Goal: Ask a question

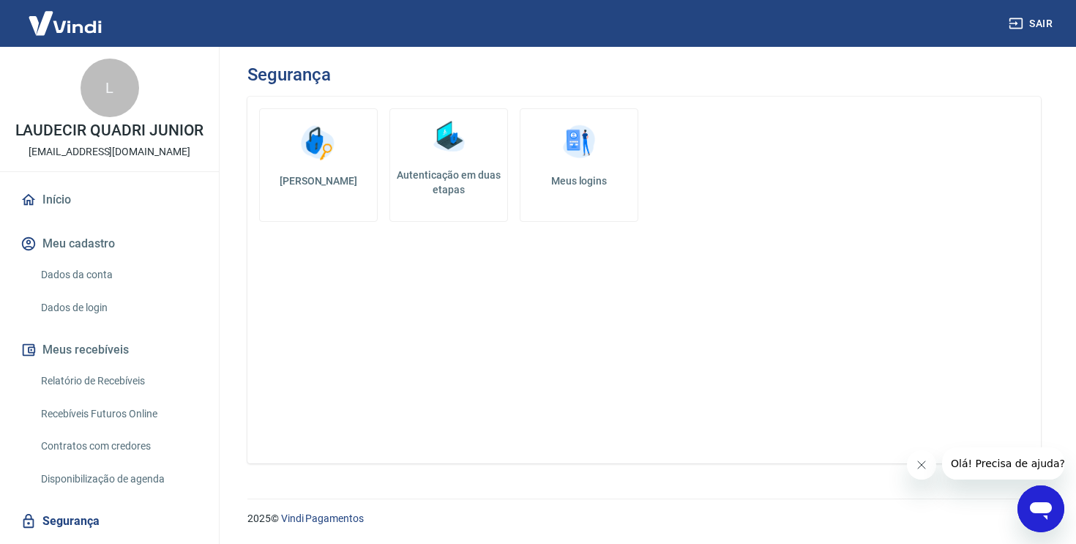
click at [48, 198] on link "Início" at bounding box center [110, 200] width 184 height 32
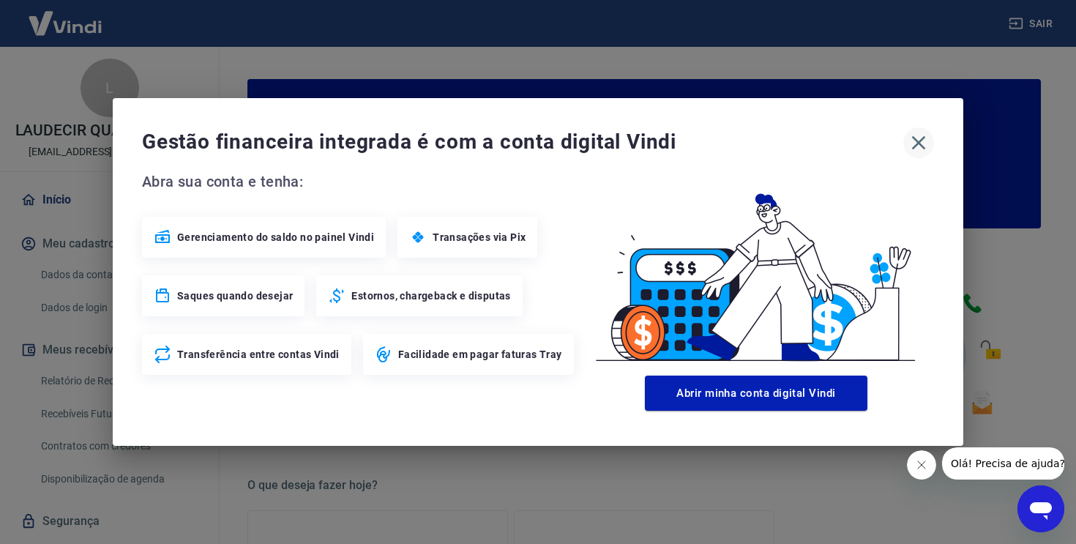
click at [907, 145] on icon "button" at bounding box center [918, 142] width 23 height 23
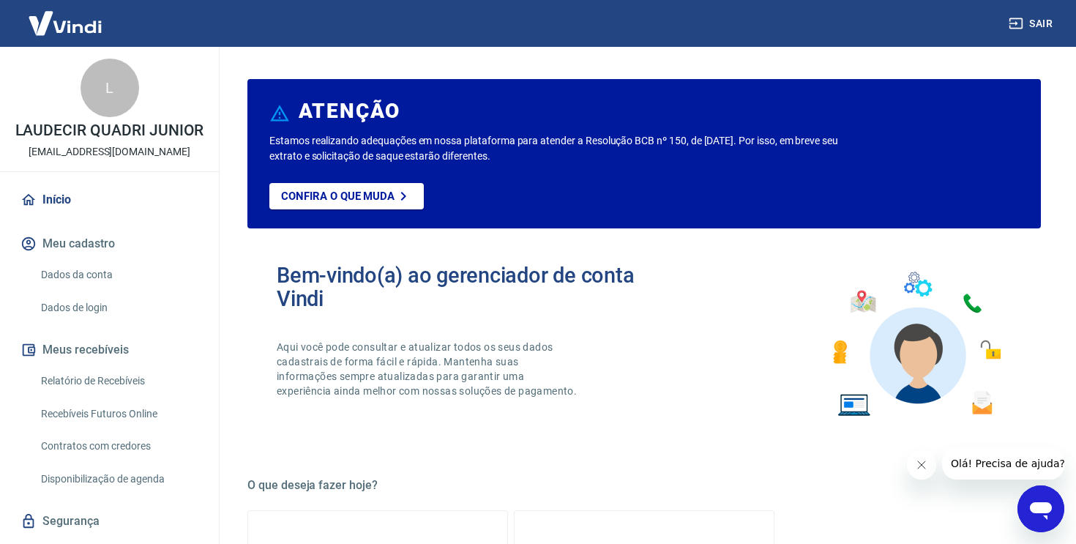
click at [83, 33] on img at bounding box center [65, 23] width 95 height 45
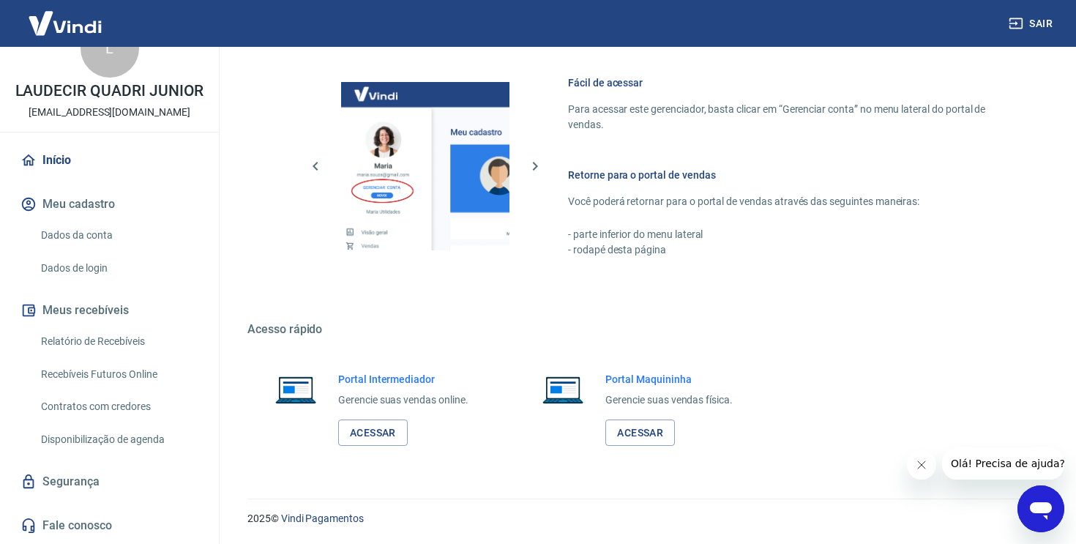
scroll to position [38, 0]
click at [53, 172] on link "Início" at bounding box center [110, 162] width 184 height 32
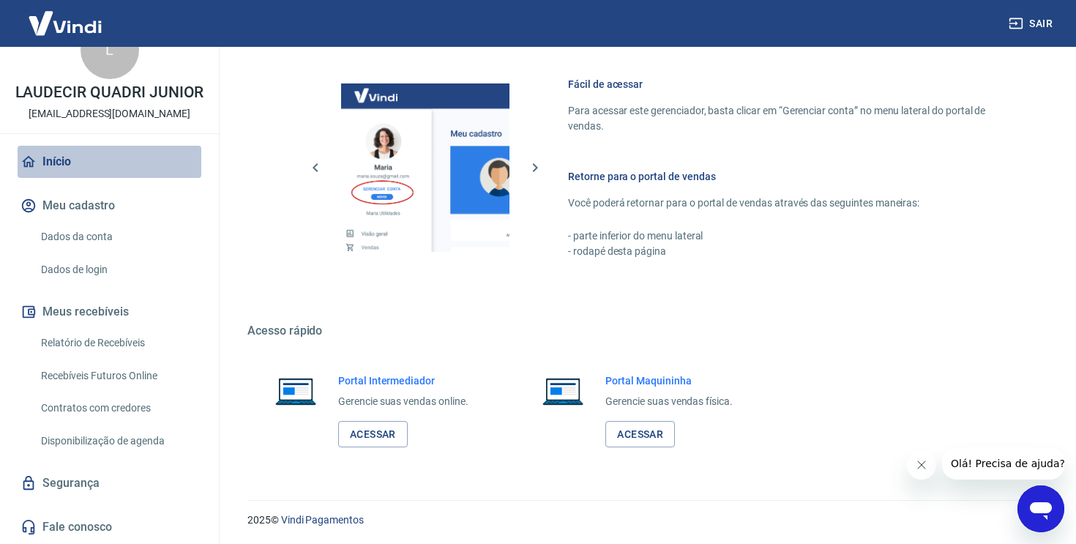
click at [40, 167] on link "Início" at bounding box center [110, 162] width 184 height 32
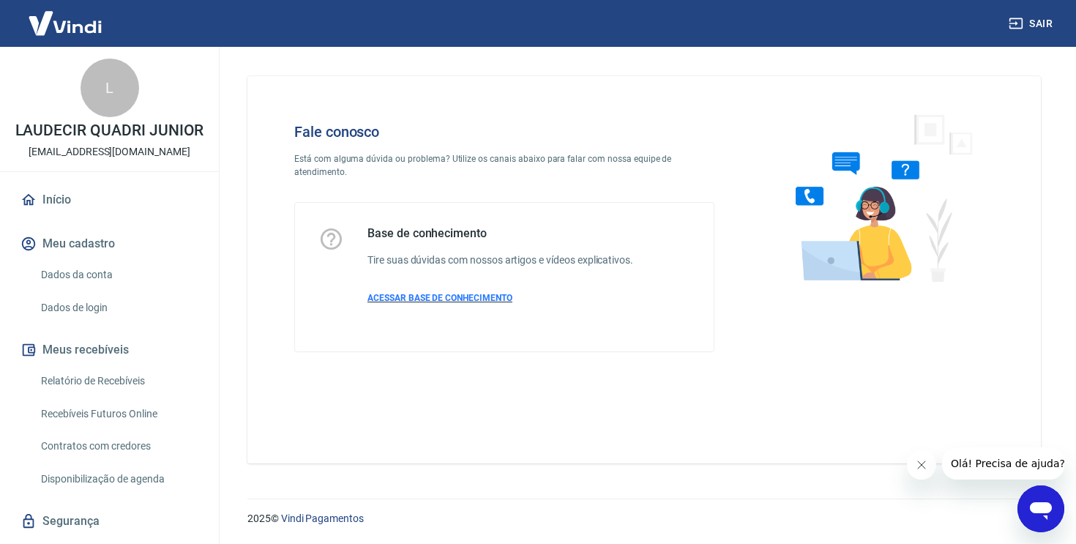
click at [473, 299] on span "ACESSAR BASE DE CONHECIMENTO" at bounding box center [440, 298] width 145 height 10
click at [86, 31] on img at bounding box center [65, 23] width 95 height 45
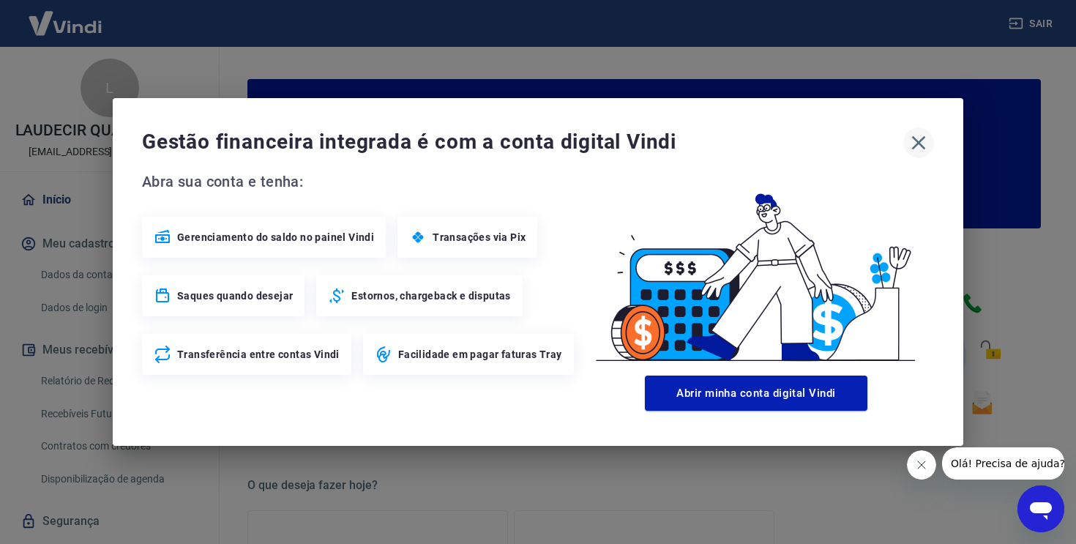
click at [916, 138] on icon "button" at bounding box center [918, 142] width 23 height 23
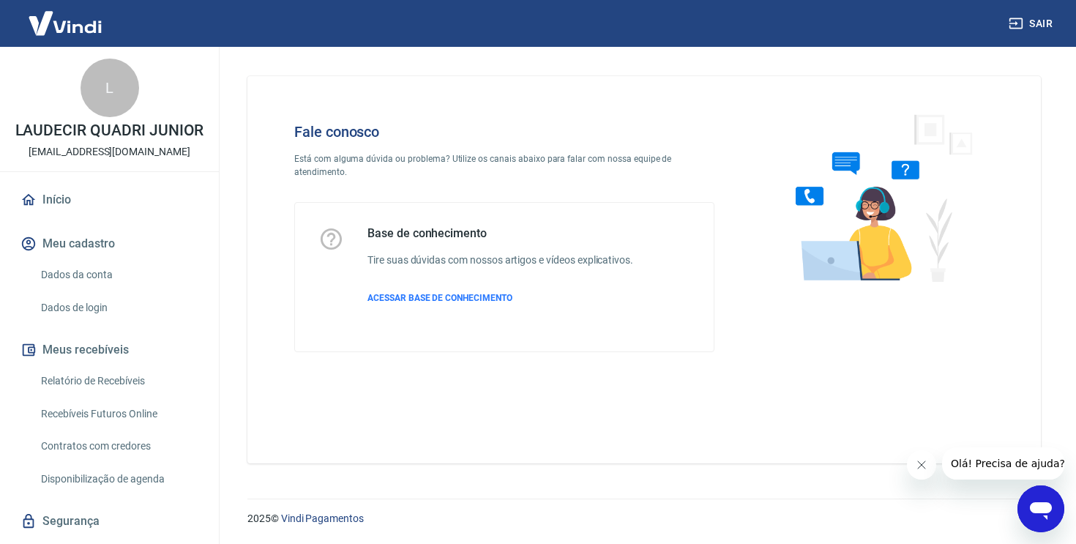
click at [964, 469] on button "Olá! Precisa de ajuda?" at bounding box center [1008, 463] width 132 height 32
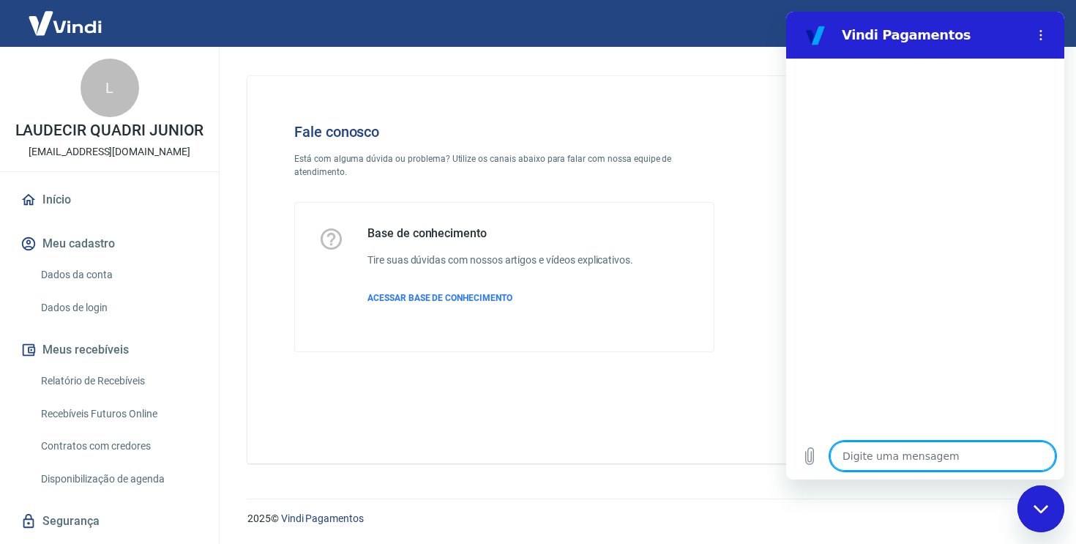
click at [925, 464] on textarea at bounding box center [943, 456] width 226 height 29
type textarea "O"
type textarea "x"
type textarea "Oi"
type textarea "x"
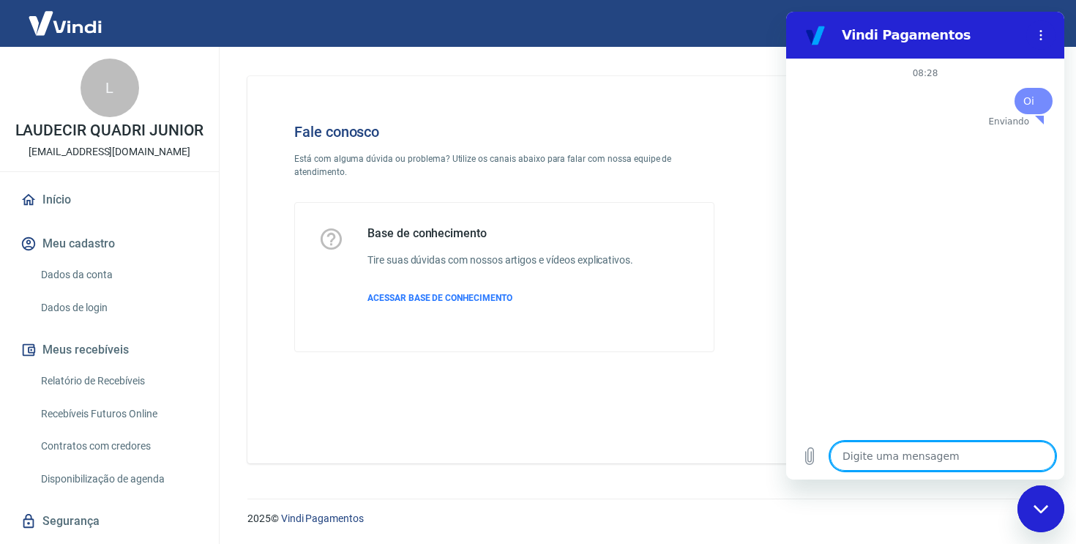
type textarea "x"
type textarea "N"
type textarea "x"
type textarea "Na"
type textarea "x"
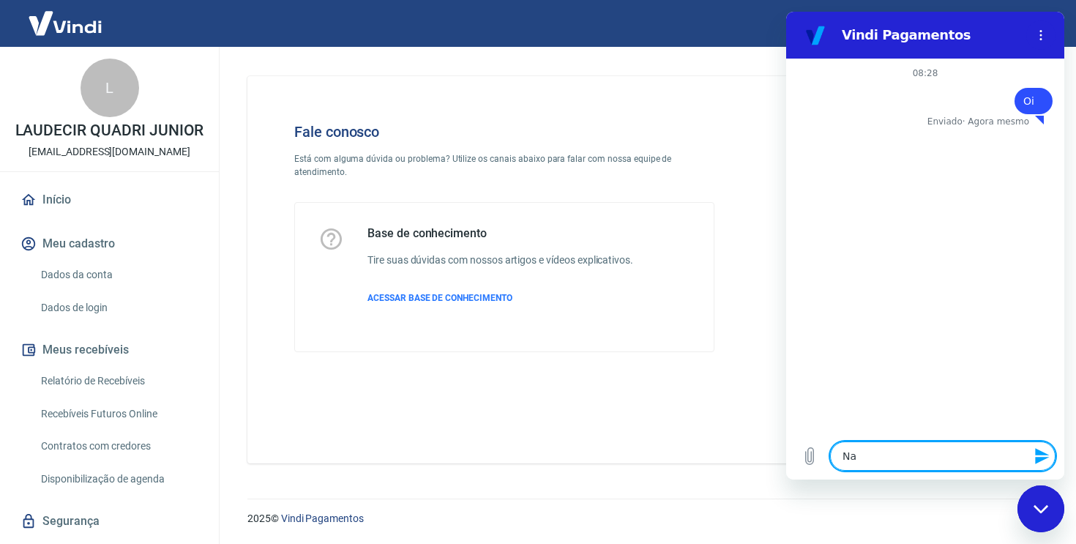
type textarea "N"
type textarea "x"
type textarea "N˜"
type textarea "x"
type textarea "N"
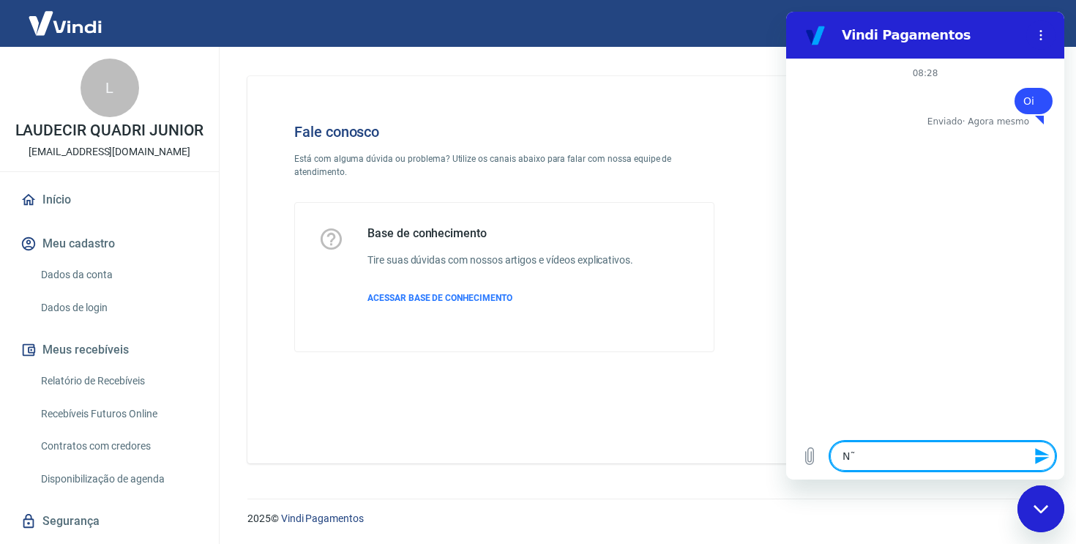
type textarea "x"
type textarea "Ne"
type textarea "x"
type textarea "Nen"
type textarea "x"
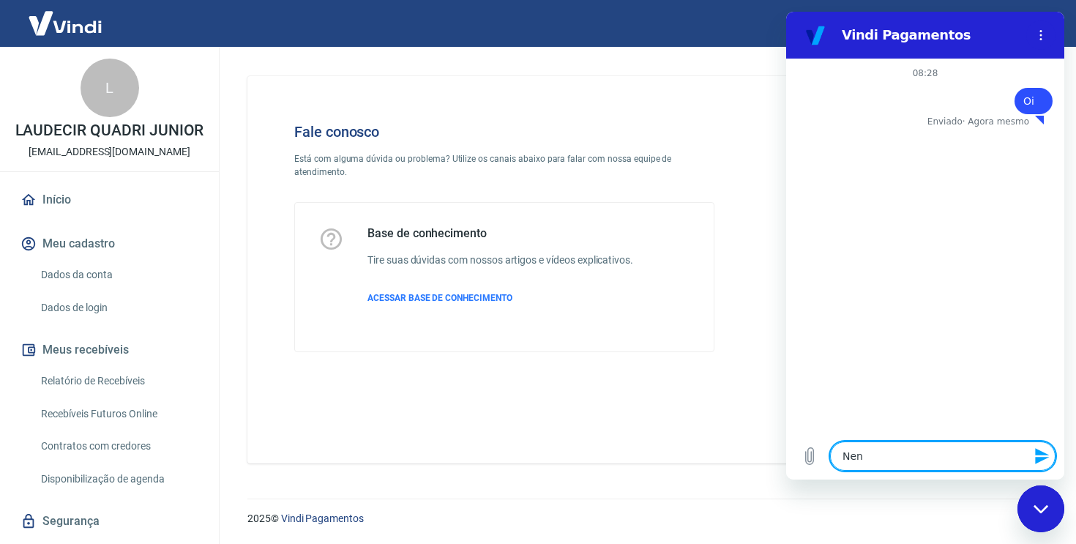
type textarea "Nenh"
type textarea "x"
type textarea "Nenhu"
type textarea "x"
type textarea "Nenhum"
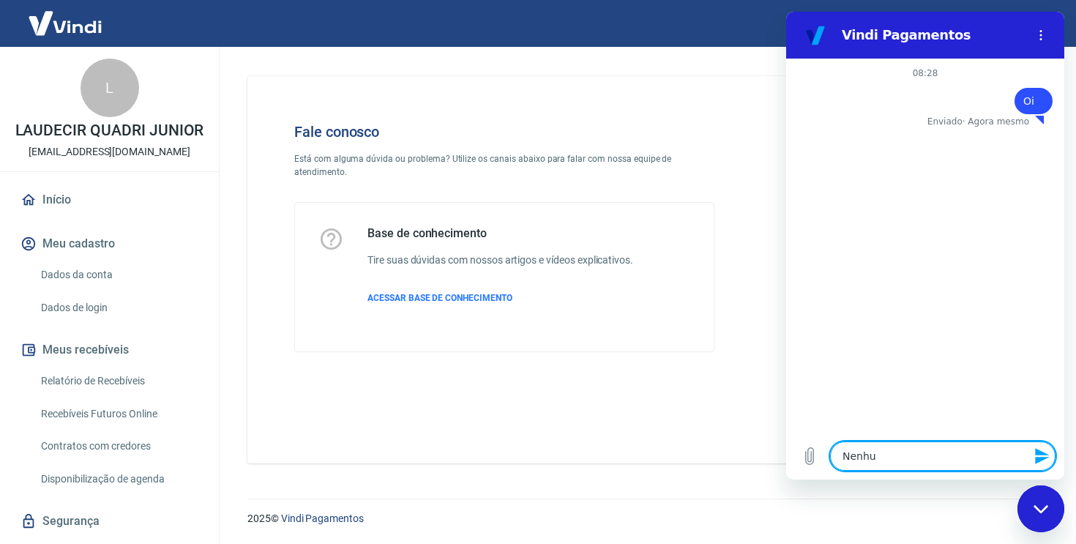
type textarea "x"
type textarea "Nenhum"
type textarea "x"
type textarea "Nenhum m"
type textarea "x"
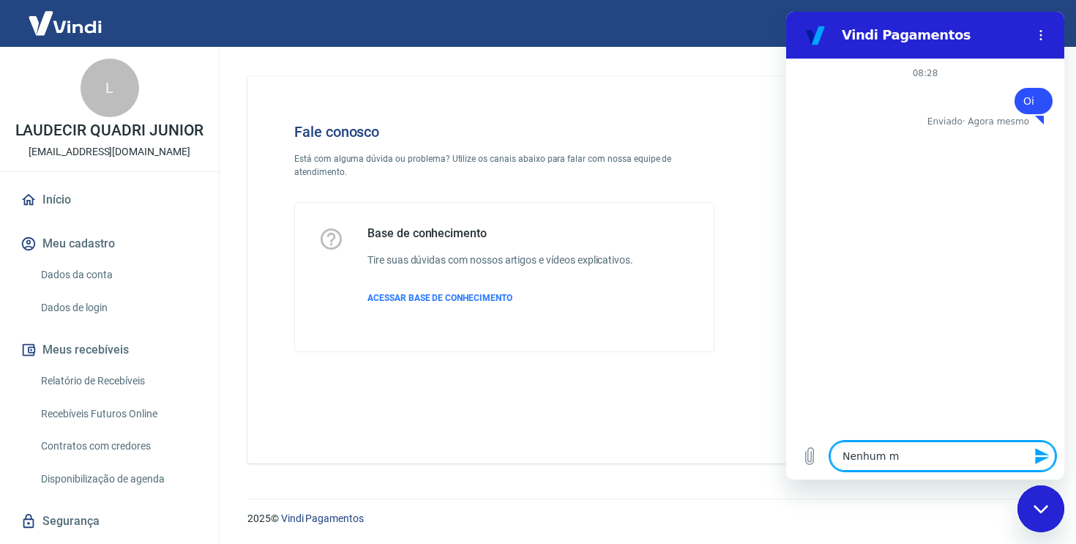
type textarea "Nenhum me"
type textarea "x"
type textarea "Nenhum mei"
type textarea "x"
type textarea "Nenhum meio"
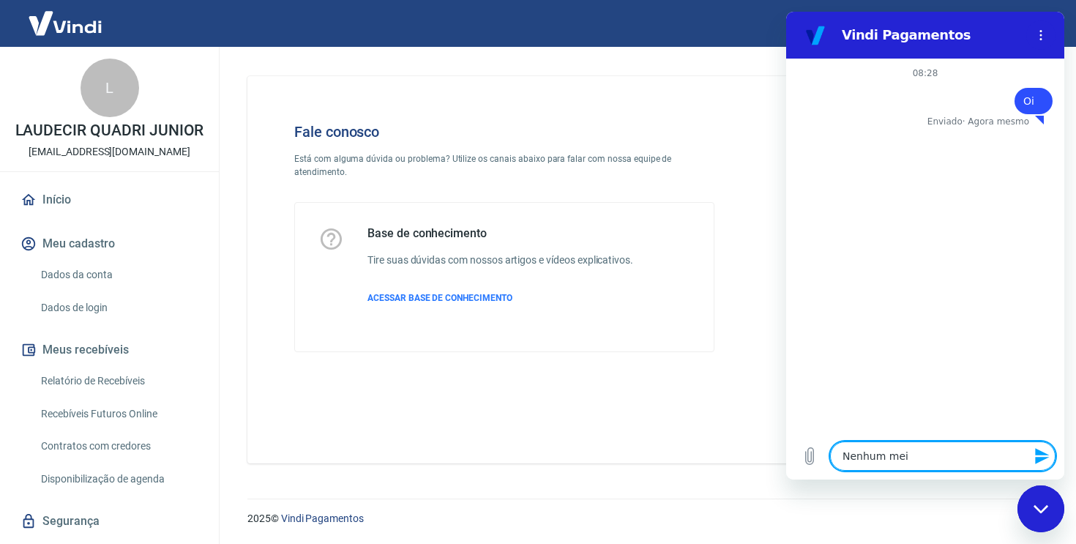
type textarea "x"
type textarea "Nenhum meio"
type textarea "x"
type textarea "Nenhum meio d"
type textarea "x"
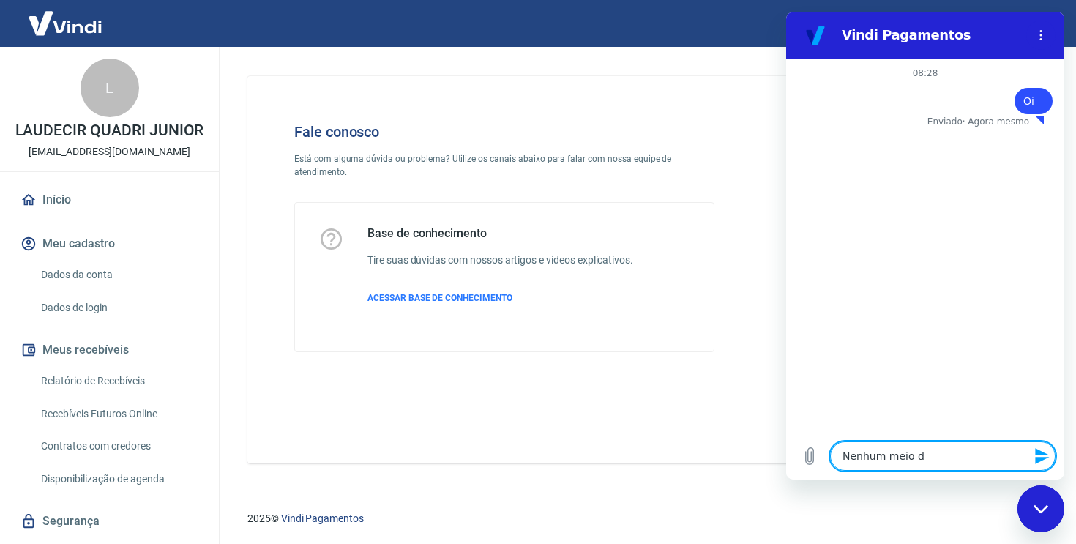
type textarea "Nenhum meio de"
type textarea "x"
type textarea "Nenhum meio de"
type textarea "x"
type textarea "Nenhum meio de p"
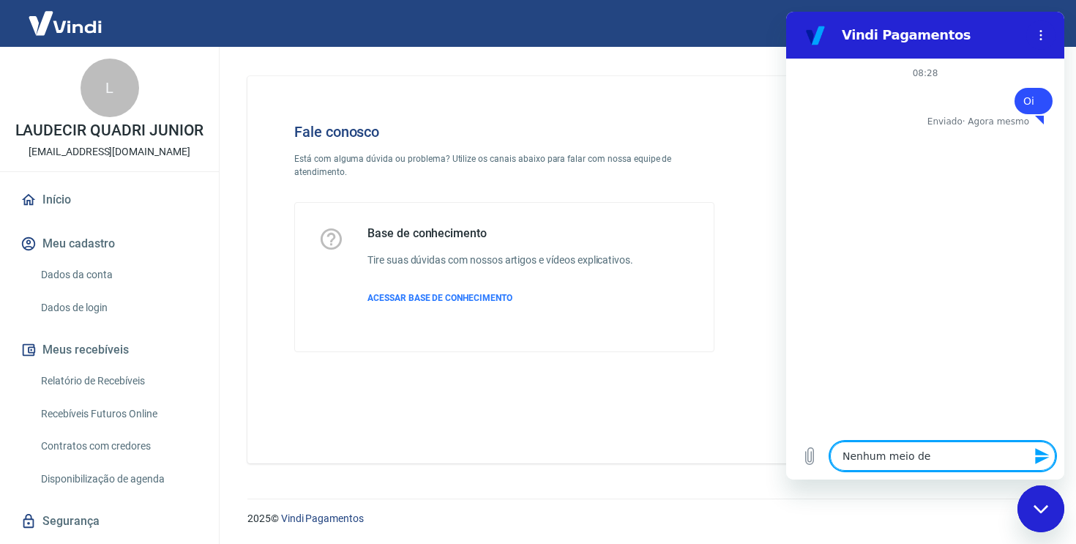
type textarea "x"
type textarea "Nenhum meio de pa"
type textarea "x"
type textarea "Nenhum meio de pag"
type textarea "x"
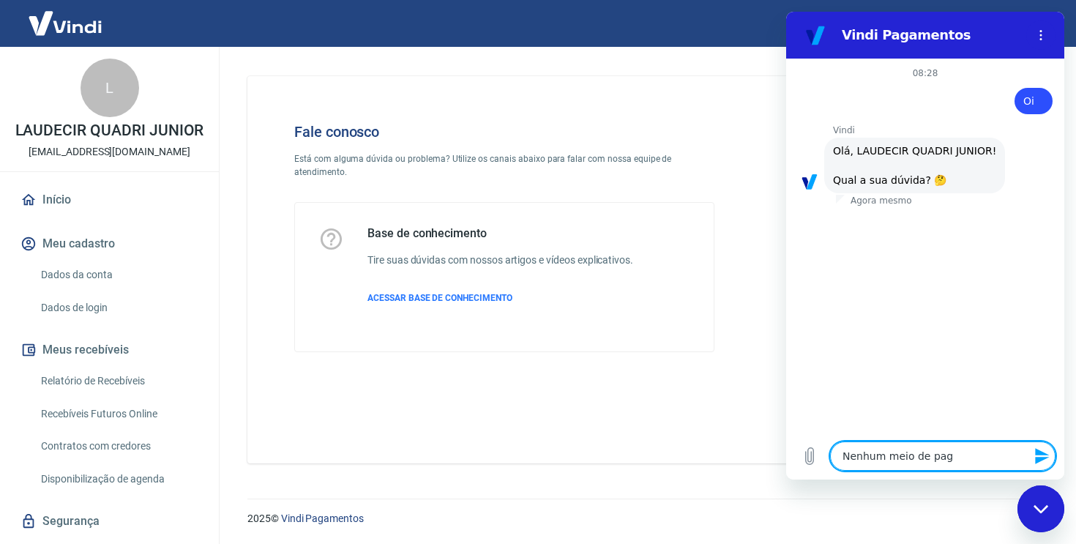
type textarea "Nenhum meio de paga"
type textarea "x"
type textarea "Nenhum meio de pagam"
type textarea "x"
type textarea "Nenhum meio de pagame"
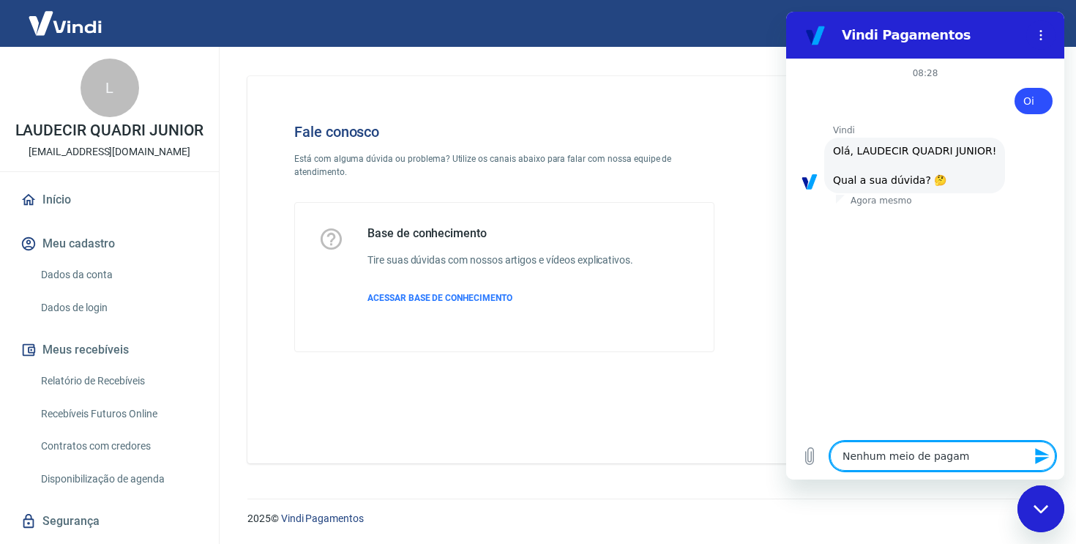
type textarea "x"
type textarea "Nenhum meio de pagamen"
type textarea "x"
type textarea "Nenhum meio de pagament"
type textarea "x"
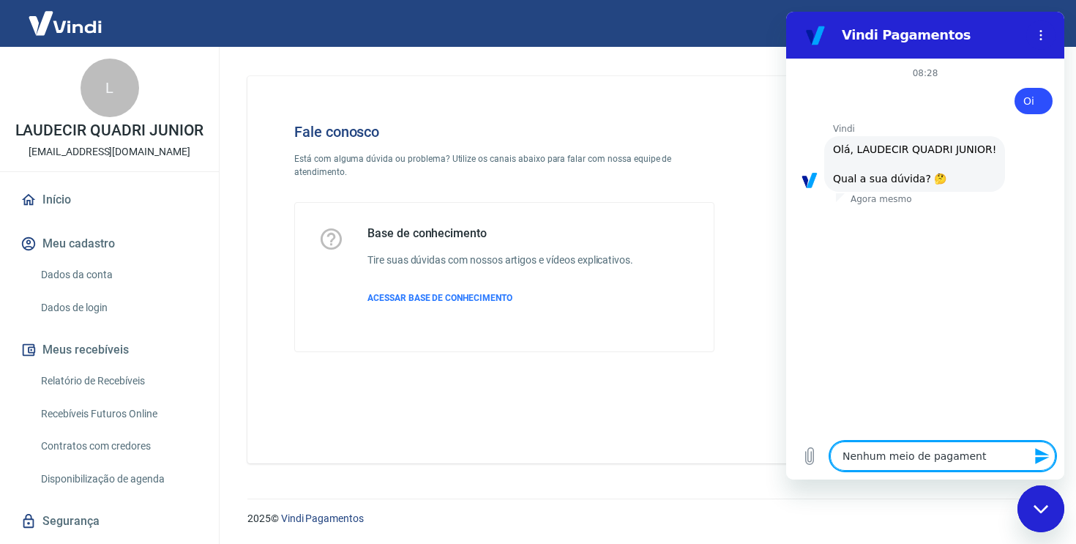
type textarea "Nenhum meio de pagamento"
type textarea "x"
type textarea "Nenhum meio de pagamento"
type textarea "x"
type textarea "Nenhum meio de pagamento e"
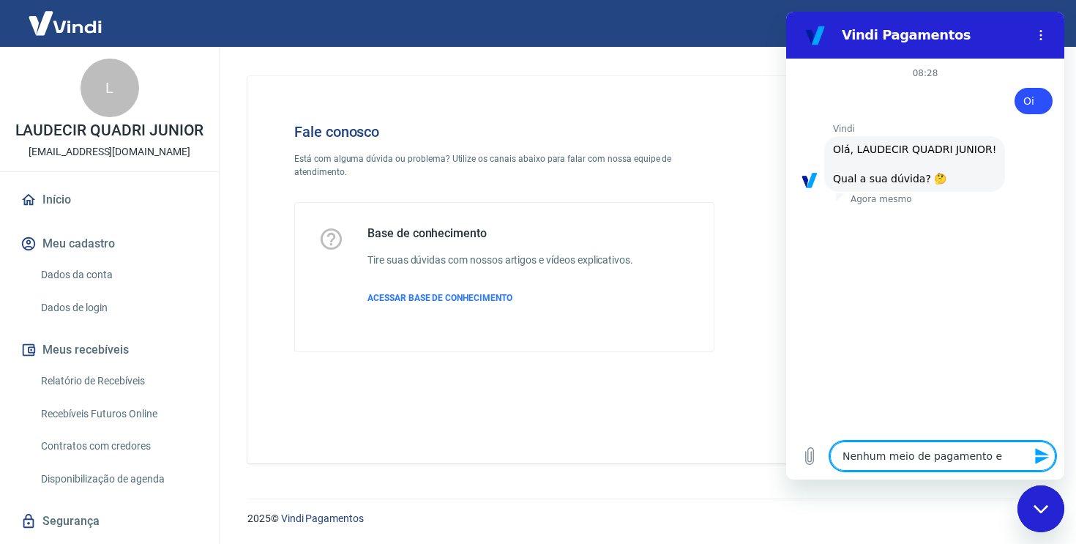
type textarea "x"
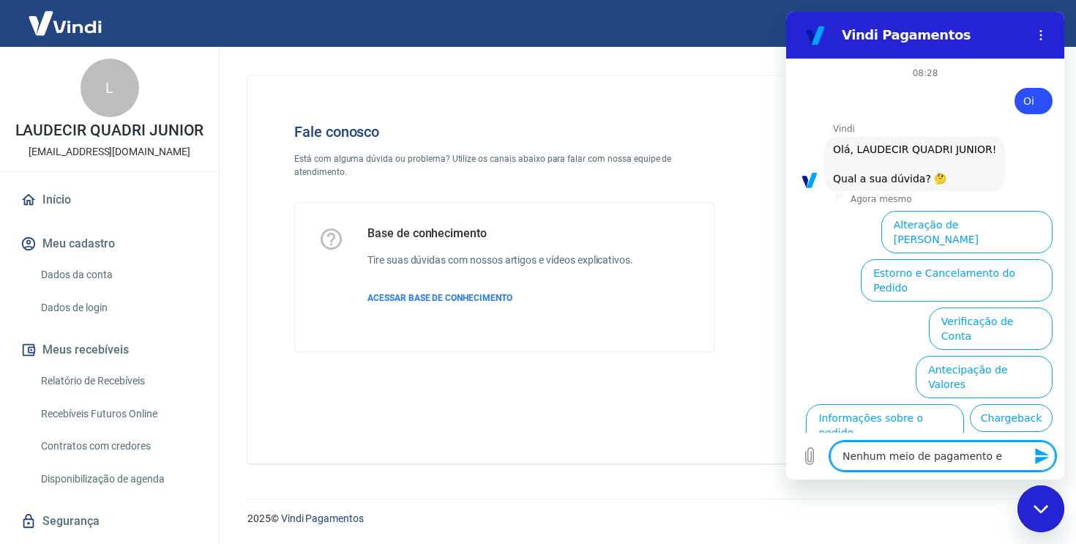
scroll to position [79, 0]
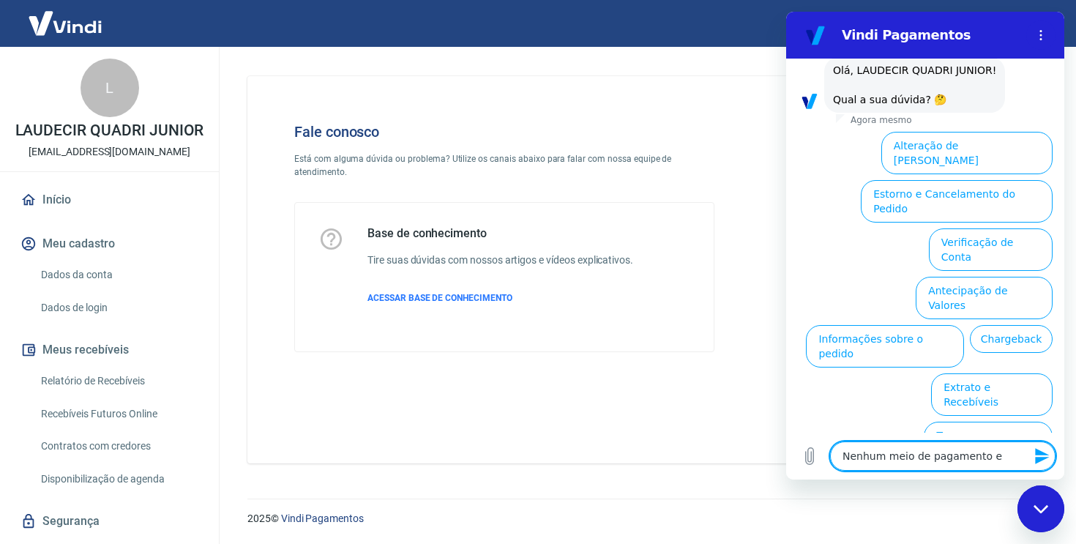
type textarea "Nenhum meio de pagamento es"
type textarea "x"
type textarea "Nenhum meio de pagamento est"
type textarea "x"
type textarea "Nenhum meio de pagamento est'"
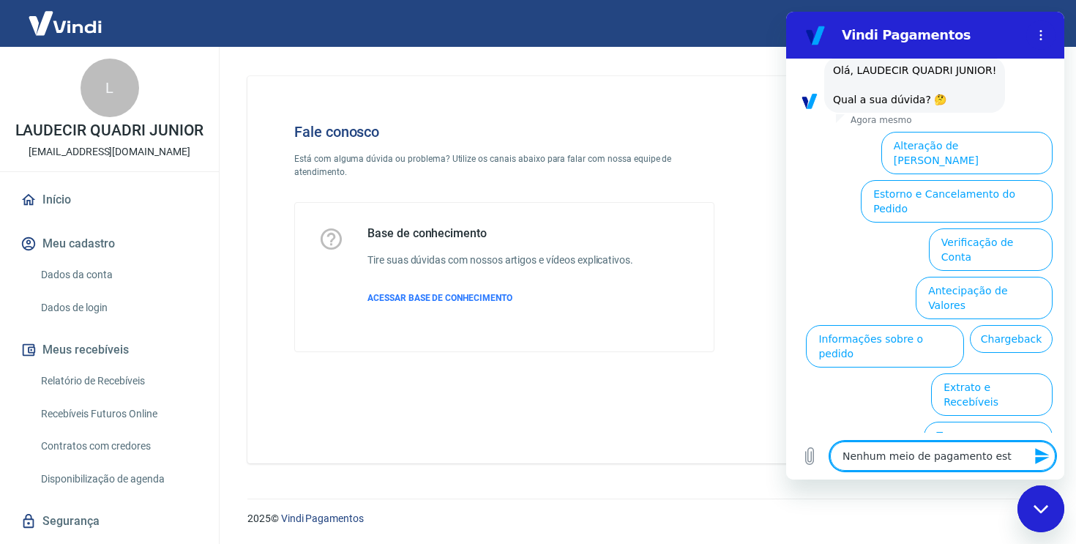
type textarea "x"
type textarea "Nenhum meio de pagamento está"
type textarea "x"
type textarea "Nenhum meio de pagamento está"
type textarea "x"
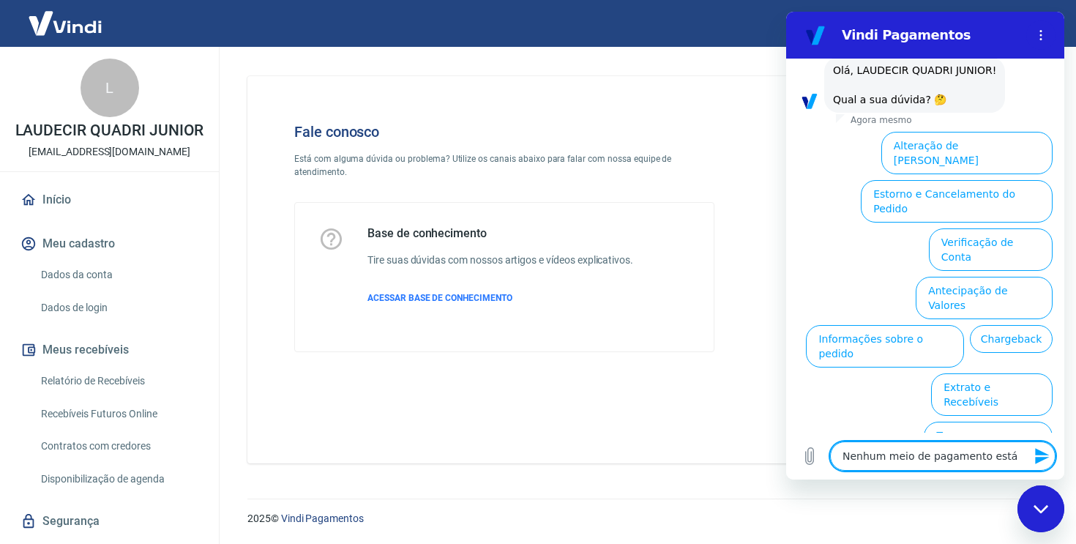
type textarea "Nenhum meio de pagamento está f"
type textarea "x"
type textarea "Nenhum meio de pagamento está fu"
type textarea "x"
type textarea "Nenhum meio de pagamento está fun"
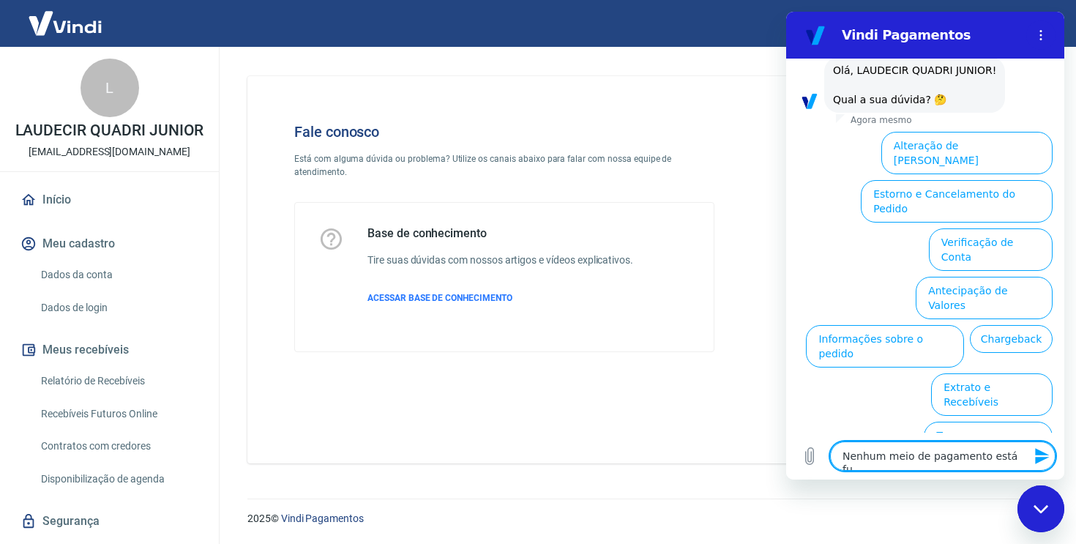
type textarea "x"
type textarea "Nenhum meio de pagamento está func"
type textarea "x"
type textarea "Nenhum meio de pagamento está funci"
type textarea "x"
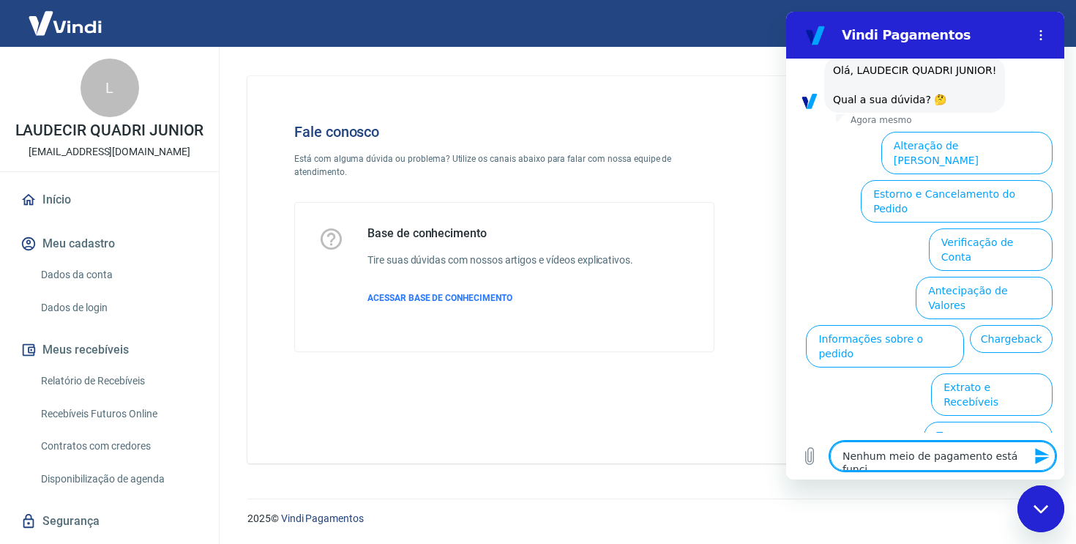
type textarea "Nenhum meio de pagamento está funcio"
type textarea "x"
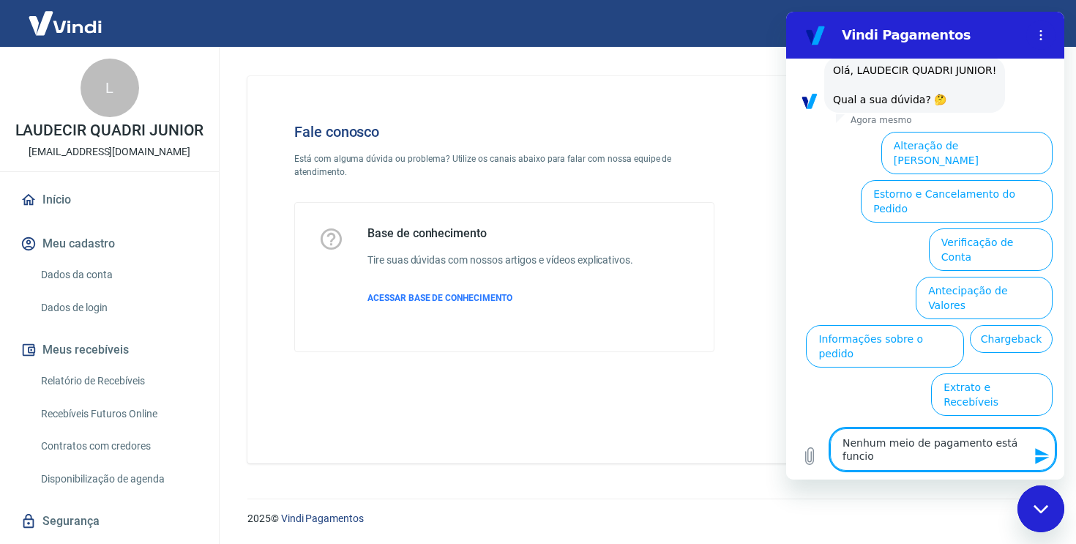
type textarea "Nenhum meio de pagamento está funcion"
type textarea "x"
type textarea "Nenhum meio de pagamento está funciona"
type textarea "x"
type textarea "Nenhum meio de pagamento está funcionan"
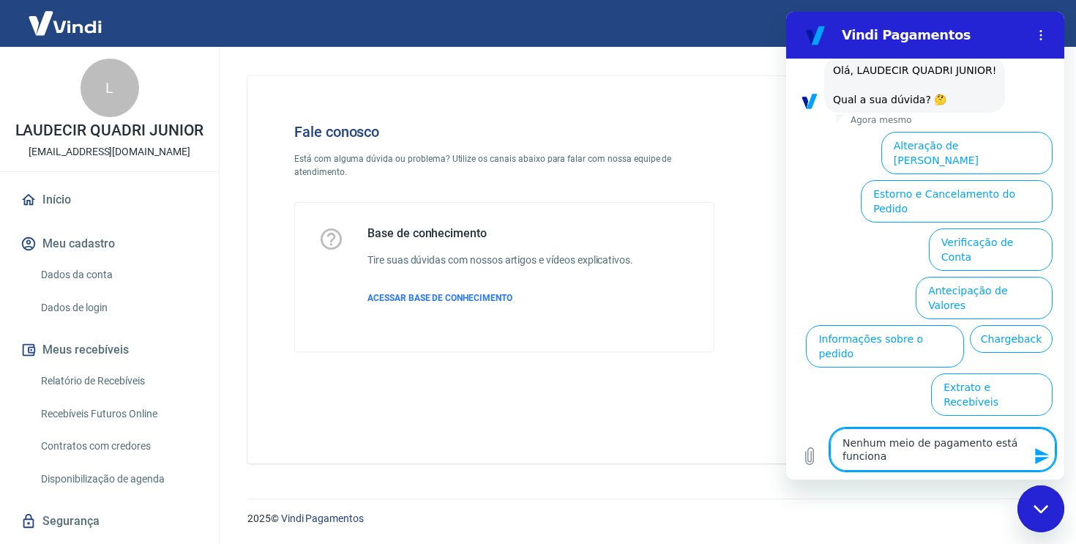
type textarea "x"
type textarea "Nenhum meio de pagamento está funcionand"
type textarea "x"
type textarea "Nenhum meio de pagamento está funcionando"
type textarea "x"
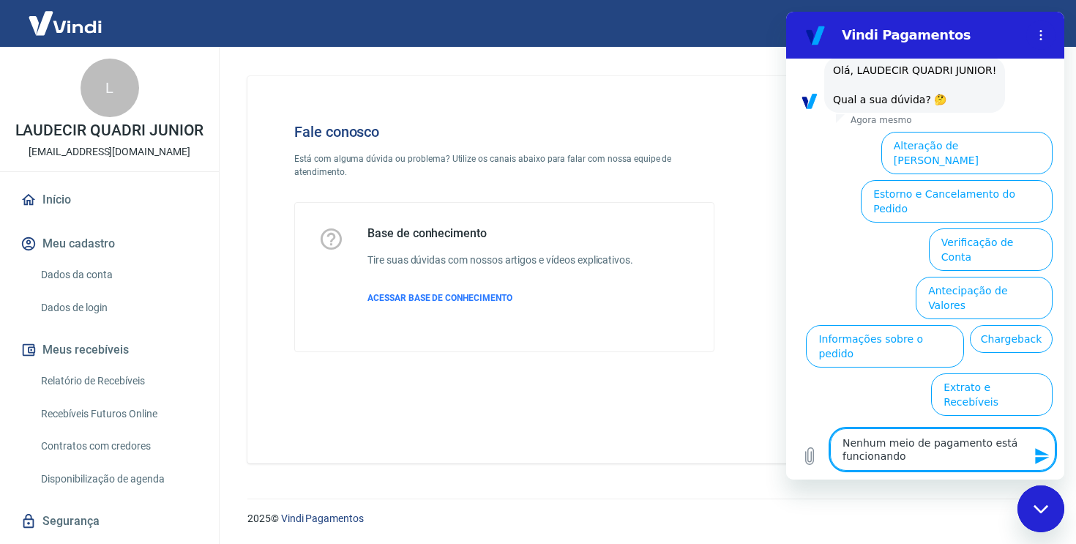
type textarea "Nenhum meio de pagamento está funcionando"
type textarea "x"
type textarea "Nenhum meio de pagamento está funcionando n"
type textarea "x"
type textarea "Nenhum meio de pagamento está funcionando na"
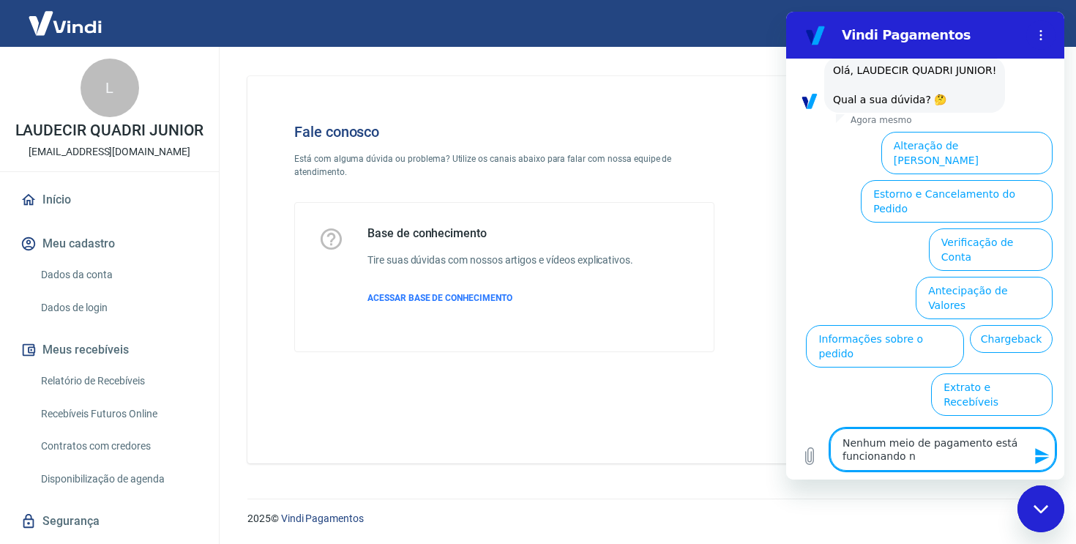
type textarea "x"
type textarea "Nenhum meio de pagamento está funcionando na"
type textarea "x"
type textarea "Nenhum meio de pagamento está funcionando na m"
type textarea "x"
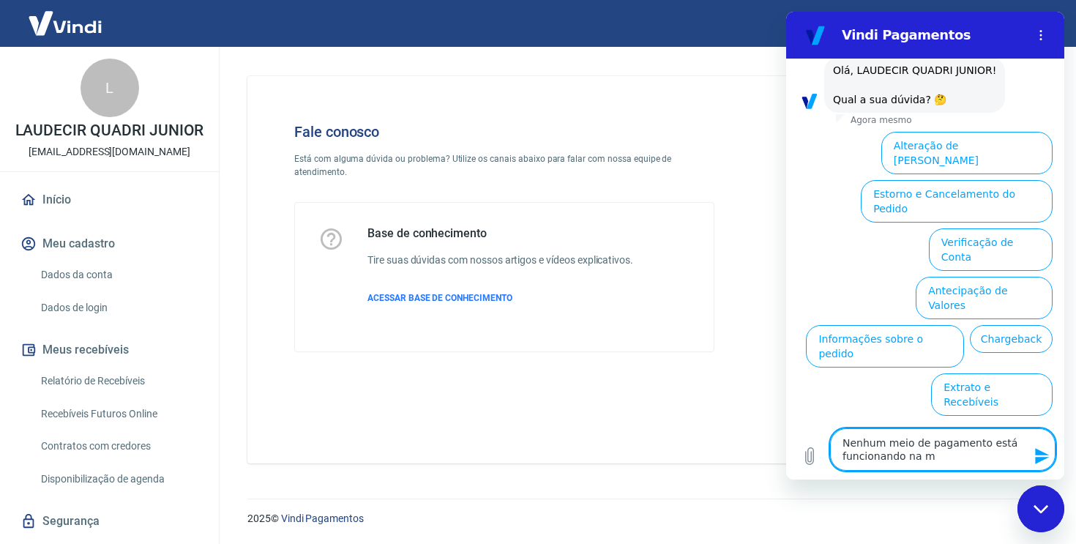
type textarea "Nenhum meio de pagamento está funcionando na mi"
type textarea "x"
type textarea "Nenhum meio de pagamento está funcionando na min"
type textarea "x"
type textarea "Nenhum meio de pagamento está funcionando na minh"
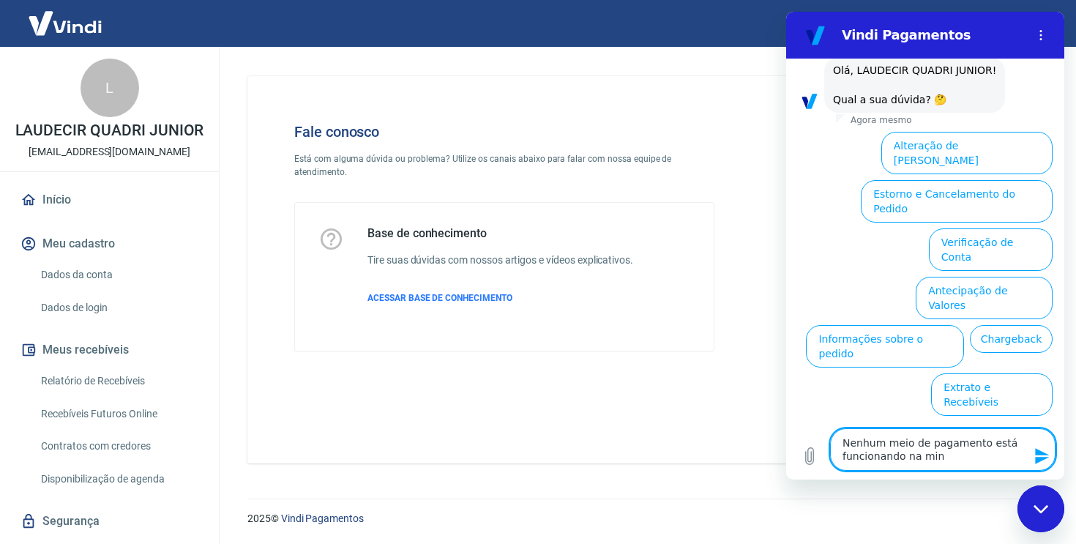
type textarea "x"
type textarea "Nenhum meio de pagamento está funcionando na minha"
type textarea "x"
type textarea "Nenhum meio de pagamento está funcionando na minha"
type textarea "x"
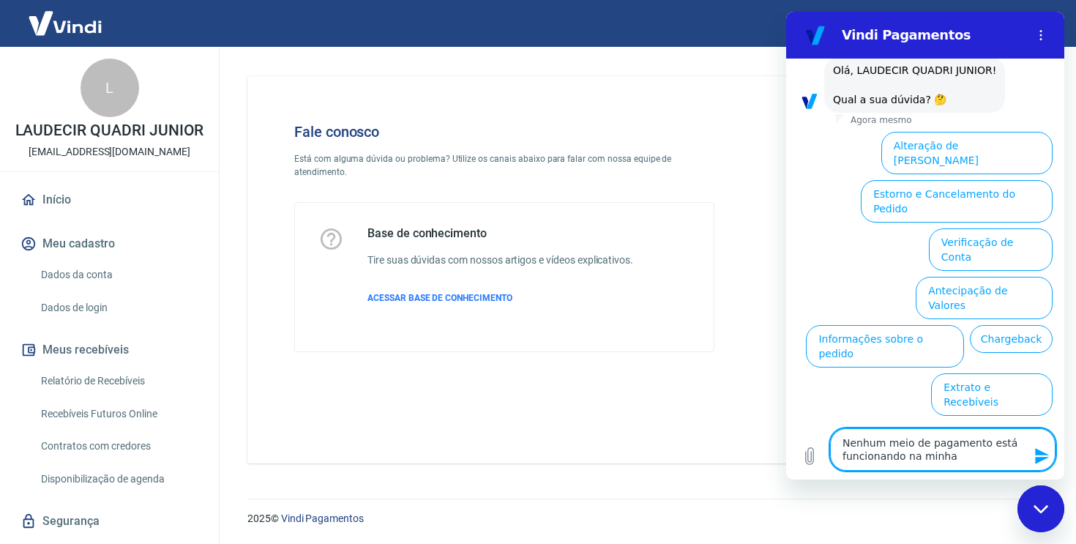
type textarea "Nenhum meio de pagamento está funcionando na minha l"
type textarea "x"
type textarea "Nenhum meio de pagamento está funcionando na minha lo"
type textarea "x"
type textarea "Nenhum meio de pagamento está funcionando na minha loj"
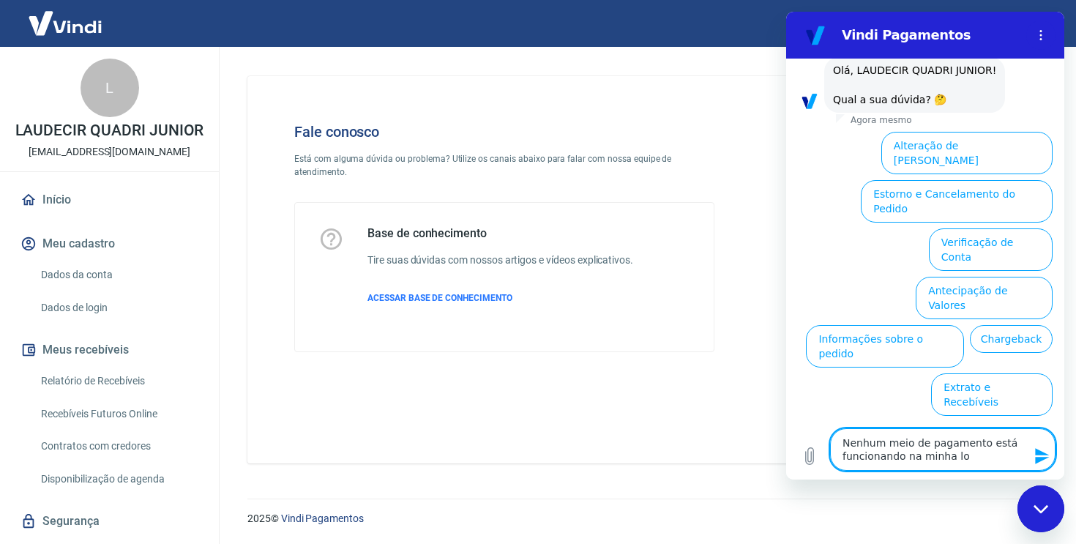
type textarea "x"
type textarea "Nenhum meio de pagamento está funcionando na minha loja"
type textarea "x"
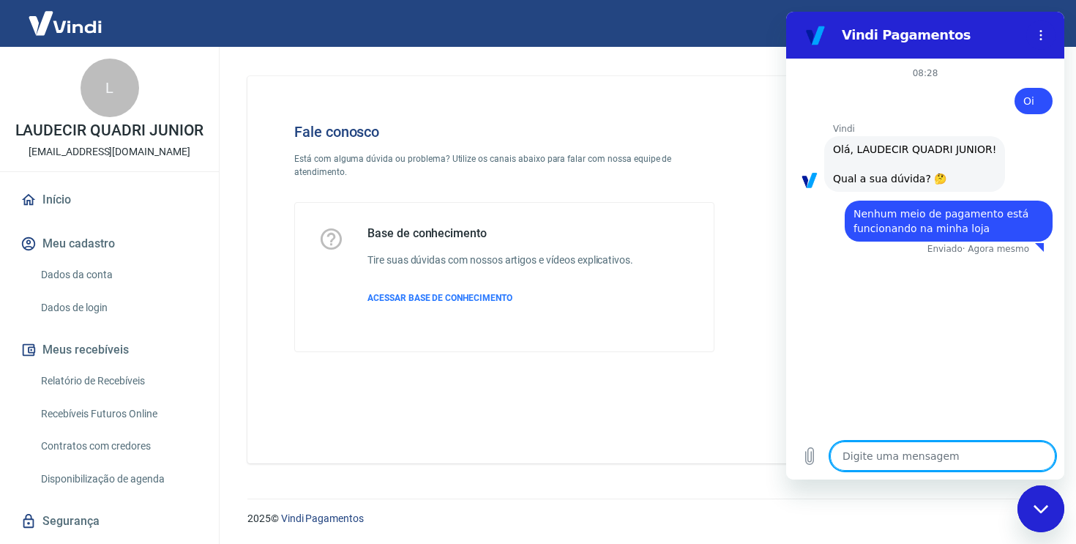
type textarea "x"
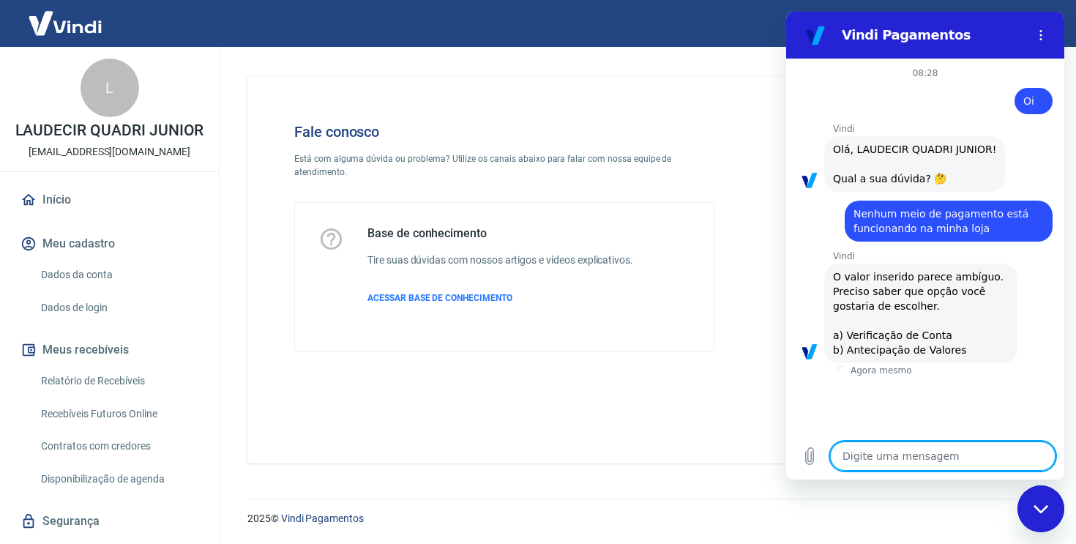
type textarea "a"
type textarea "x"
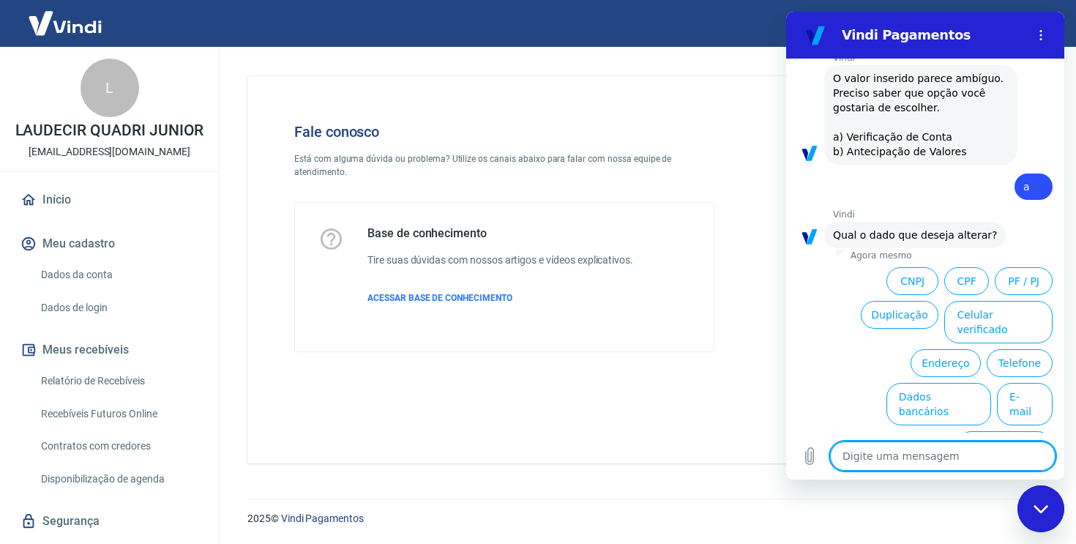
scroll to position [199, 0]
type textarea "n"
type textarea "x"
type textarea "ne"
type textarea "x"
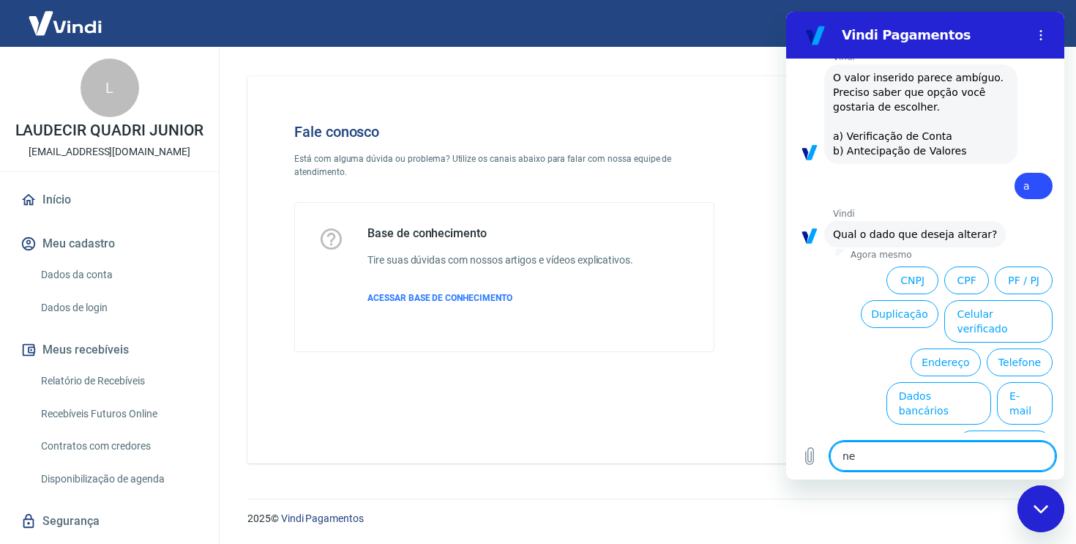
type textarea "nen"
type textarea "x"
type textarea "nenh"
type textarea "x"
type textarea "nenhu"
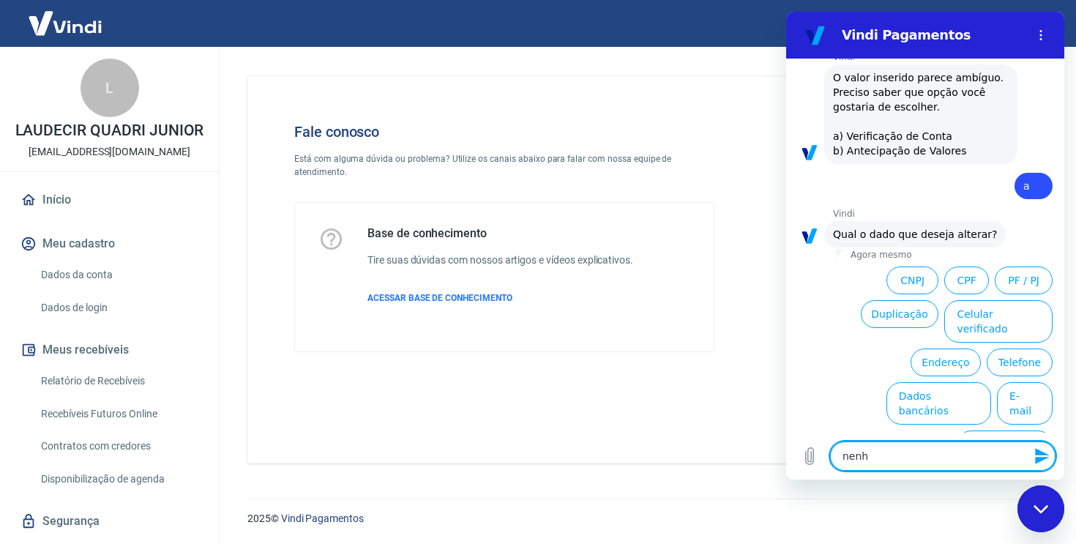
type textarea "x"
type textarea "nenhum"
type textarea "x"
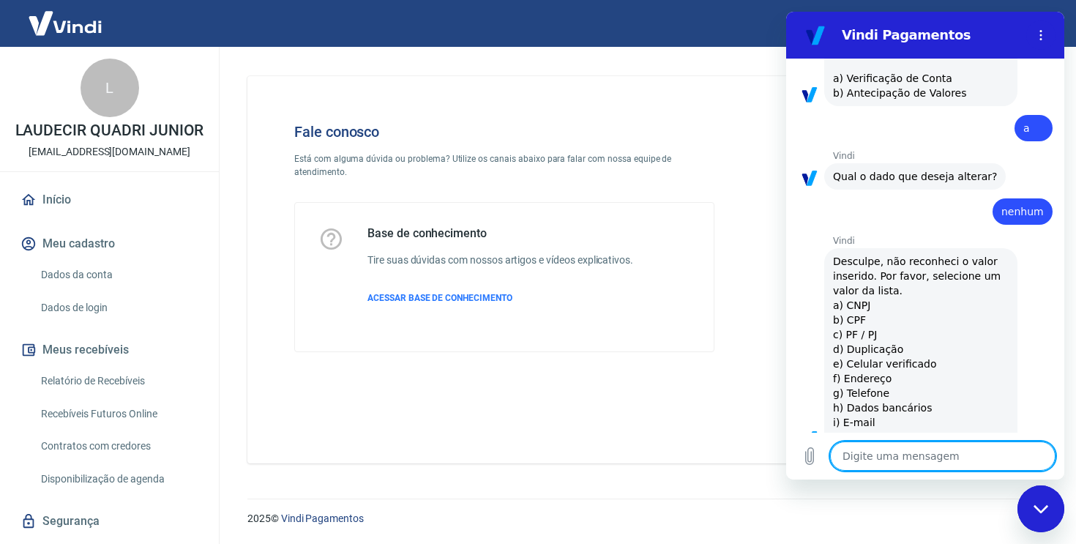
type textarea "x"
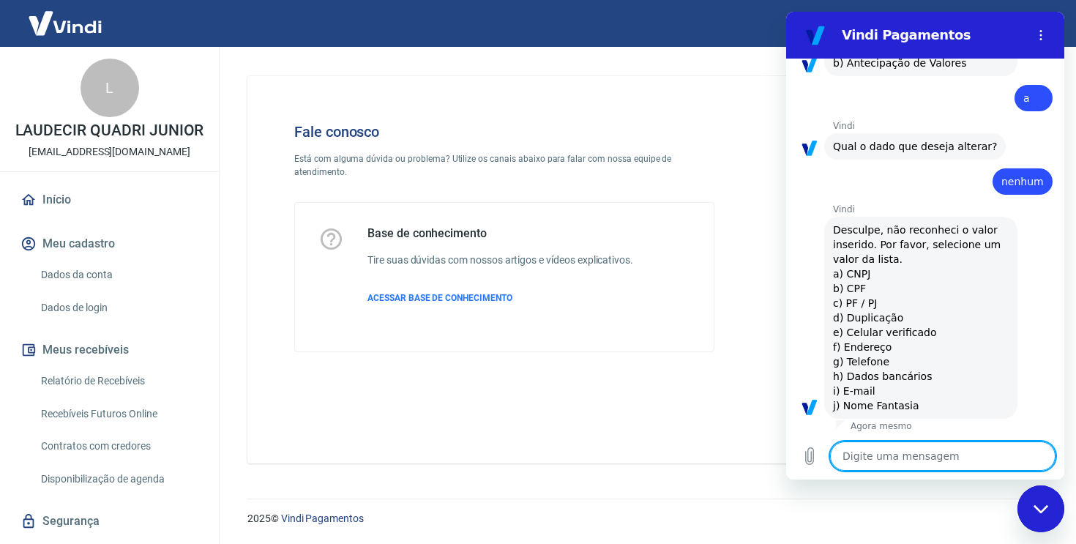
scroll to position [290, 0]
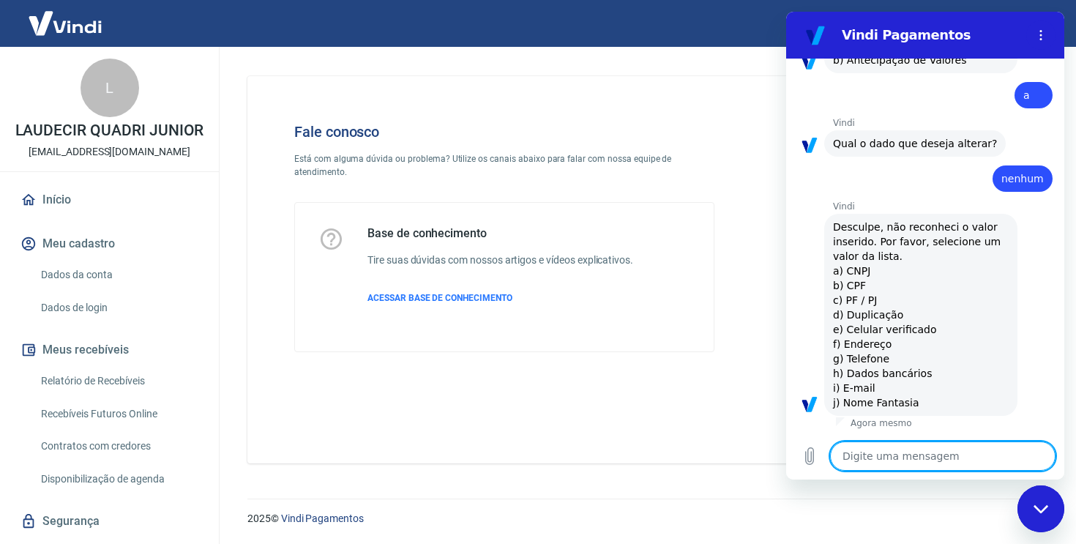
type textarea "n"
type textarea "x"
type textarea "ne"
type textarea "x"
type textarea "nen"
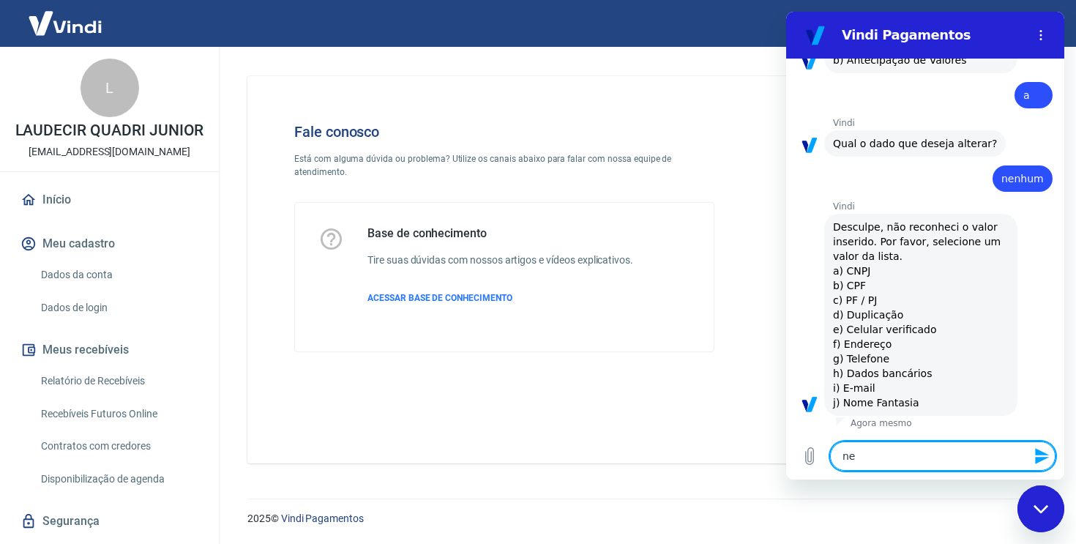
type textarea "x"
type textarea "nenh"
type textarea "x"
type textarea "nenhu"
type textarea "x"
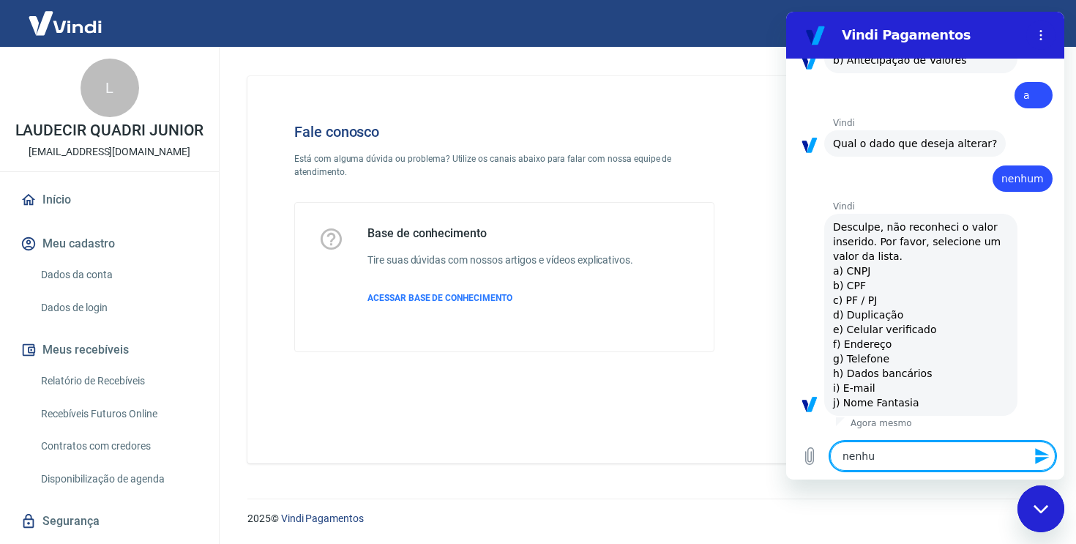
type textarea "nenhum"
type textarea "x"
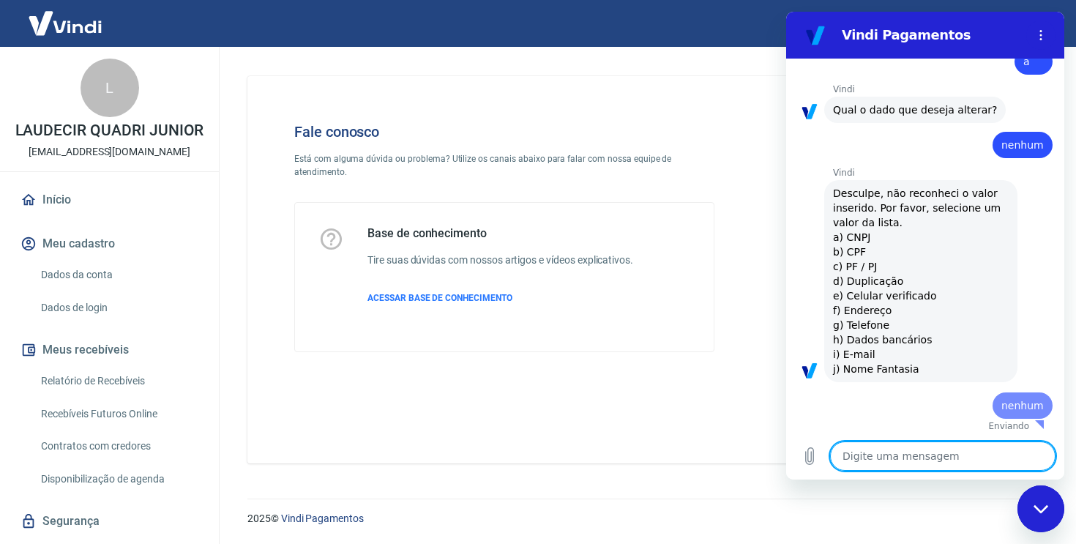
type textarea "x"
type textarea "a"
type textarea "x"
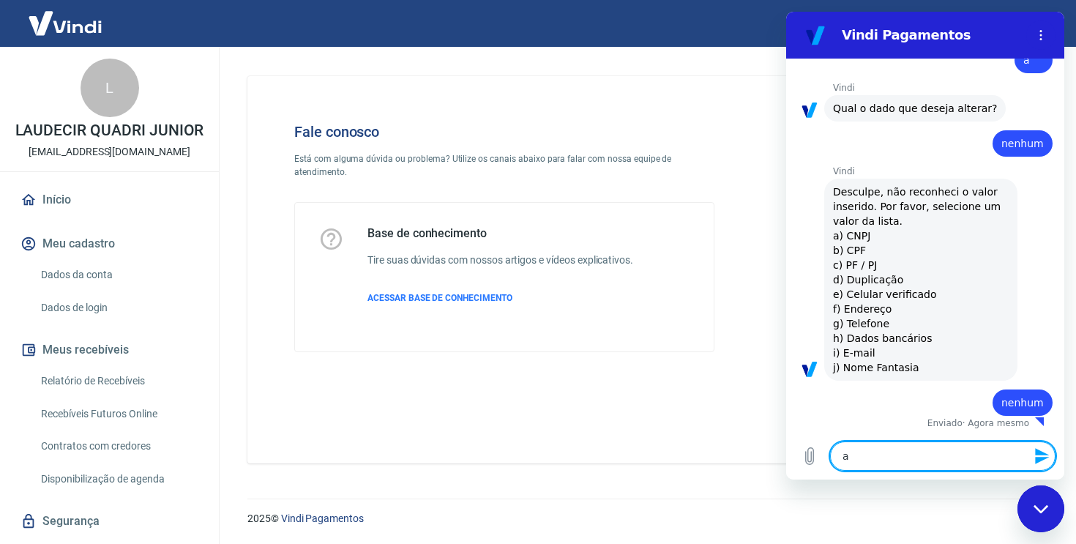
type textarea "at"
type textarea "x"
type textarea "ate"
type textarea "x"
type textarea "aten"
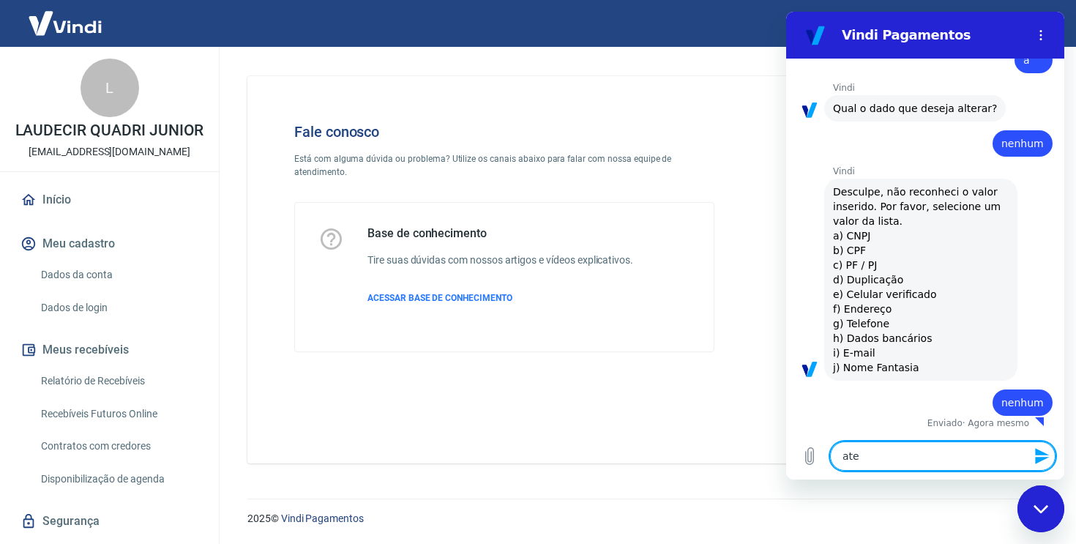
type textarea "x"
type textarea "atend"
type textarea "x"
type textarea "atendi"
type textarea "x"
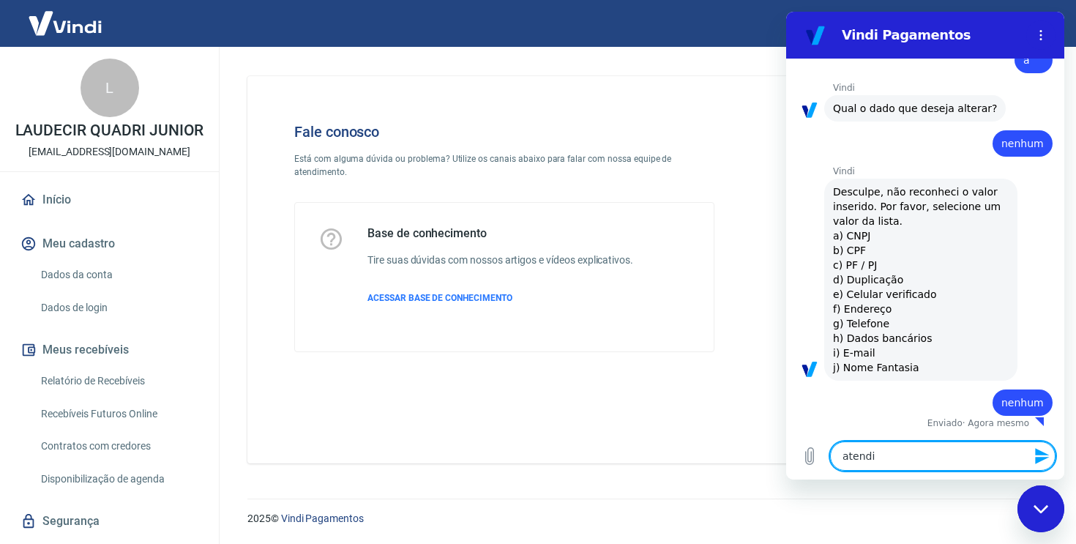
type textarea "atendim"
type textarea "x"
type textarea "atendime"
type textarea "x"
type textarea "atendimen"
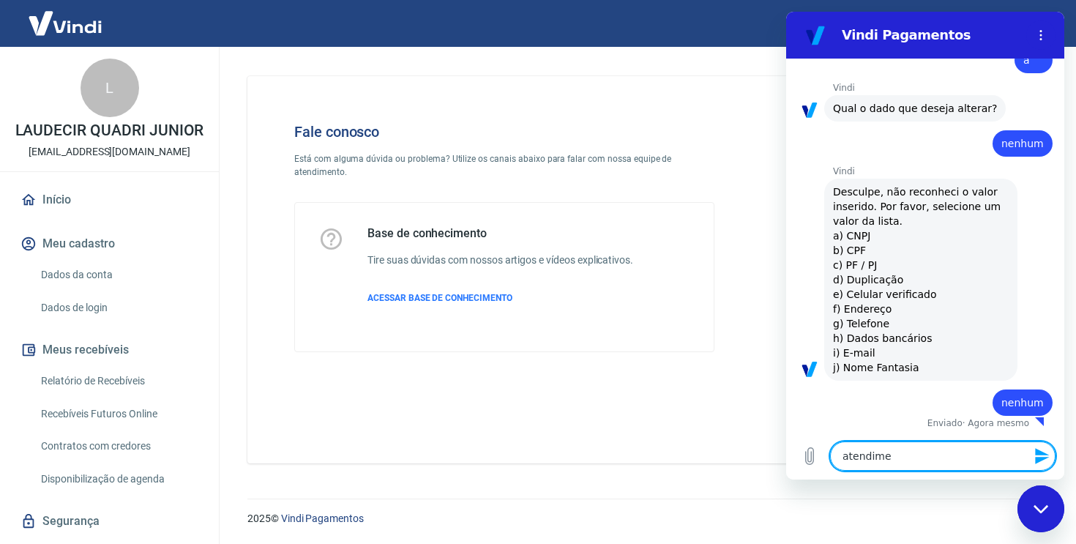
type textarea "x"
type textarea "atendiment"
type textarea "x"
type textarea "atendimento"
type textarea "x"
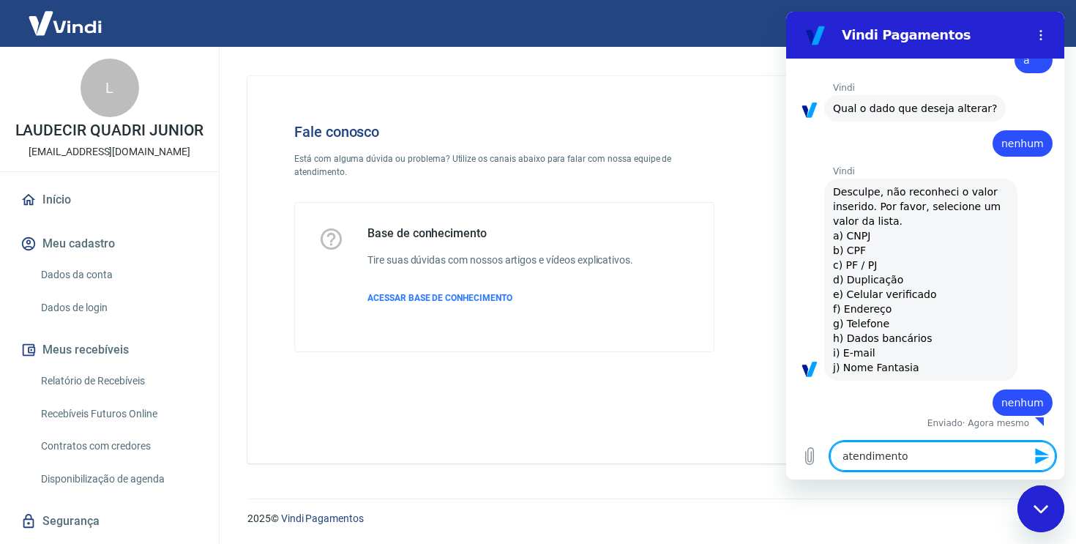
type textarea "atendimento"
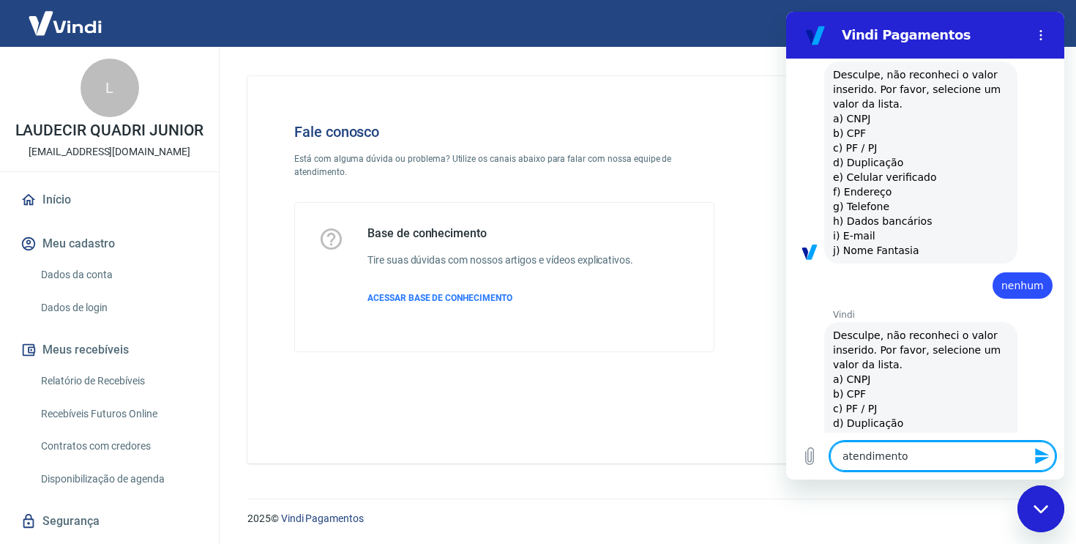
type textarea "x"
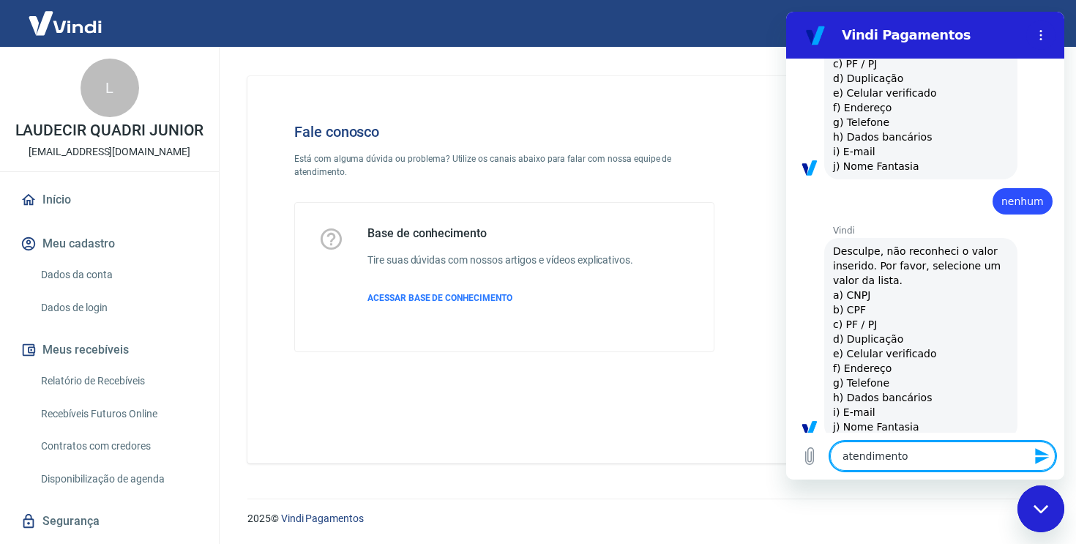
type textarea "atendimento h"
type textarea "x"
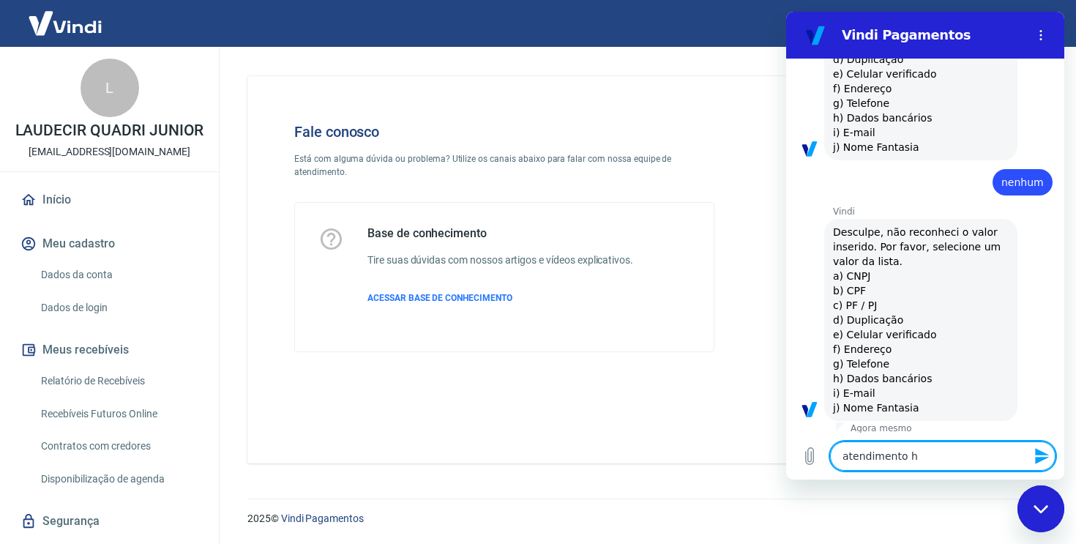
type textarea "atendimento hu"
type textarea "x"
type textarea "atendimento hum"
type textarea "x"
type textarea "atendimento huma"
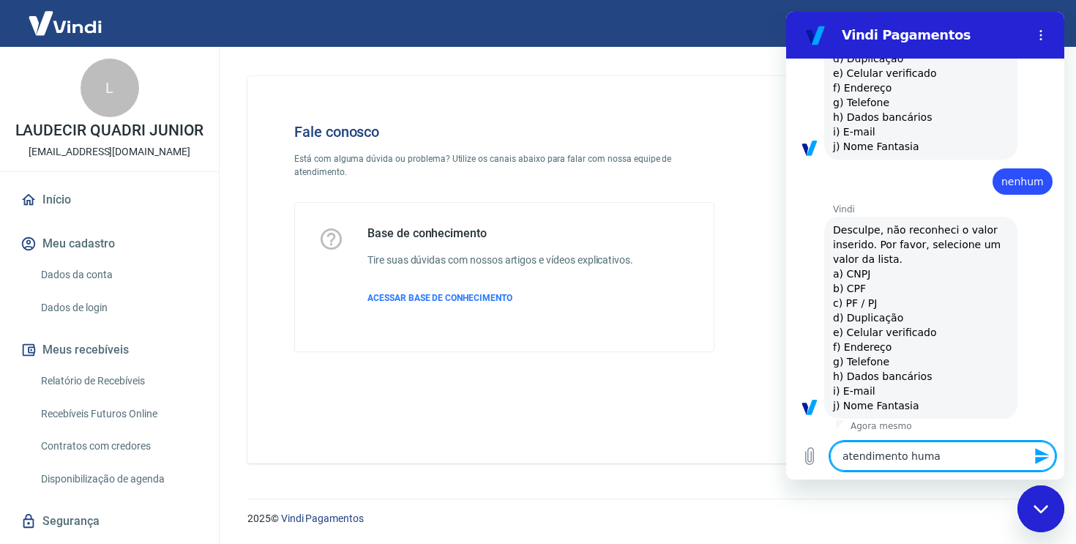
type textarea "x"
type textarea "atendimento human"
type textarea "x"
type textarea "atendimento humano"
type textarea "x"
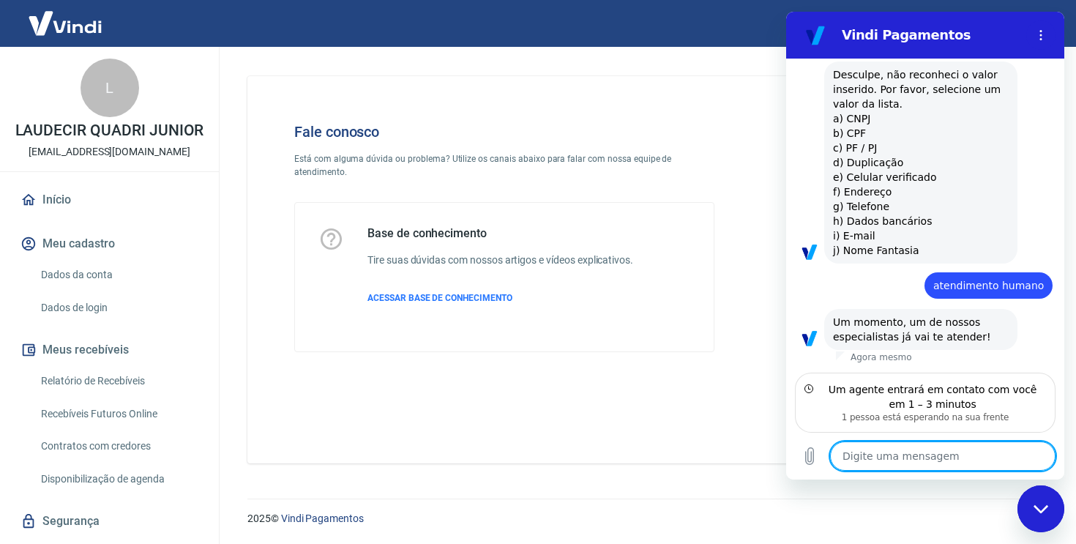
scroll to position [687, 0]
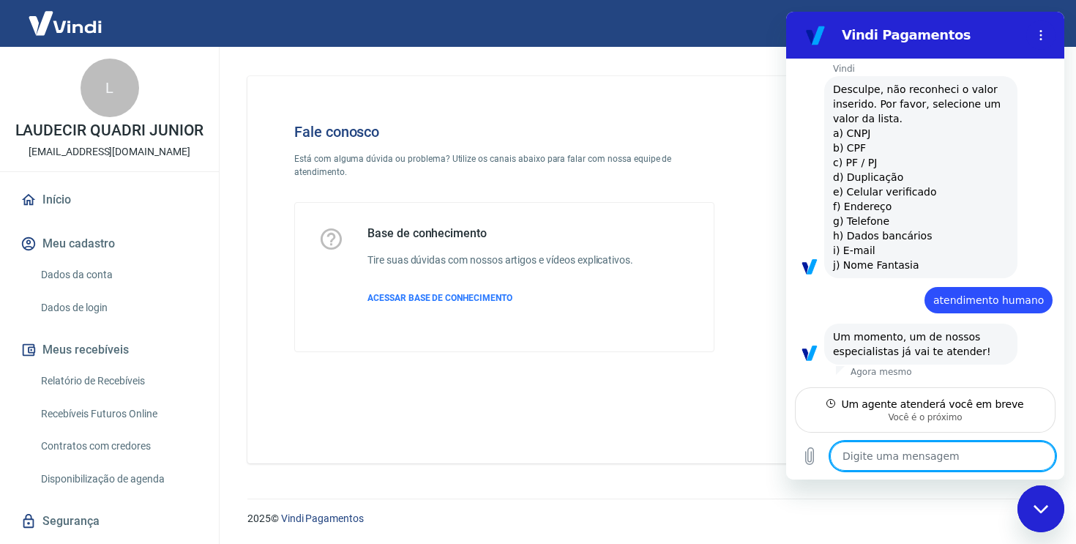
click at [936, 448] on textarea at bounding box center [943, 456] width 226 height 29
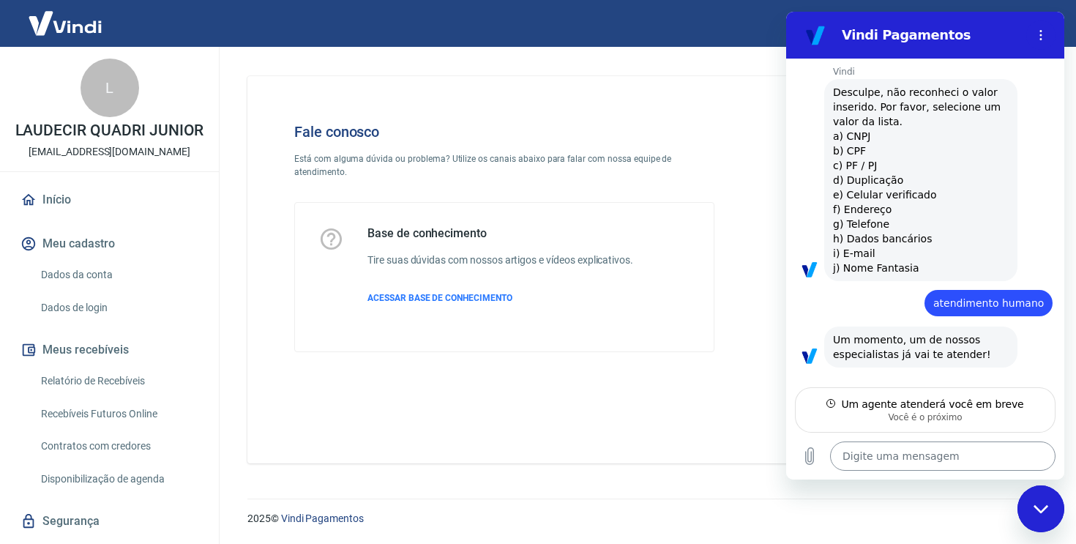
type textarea "x"
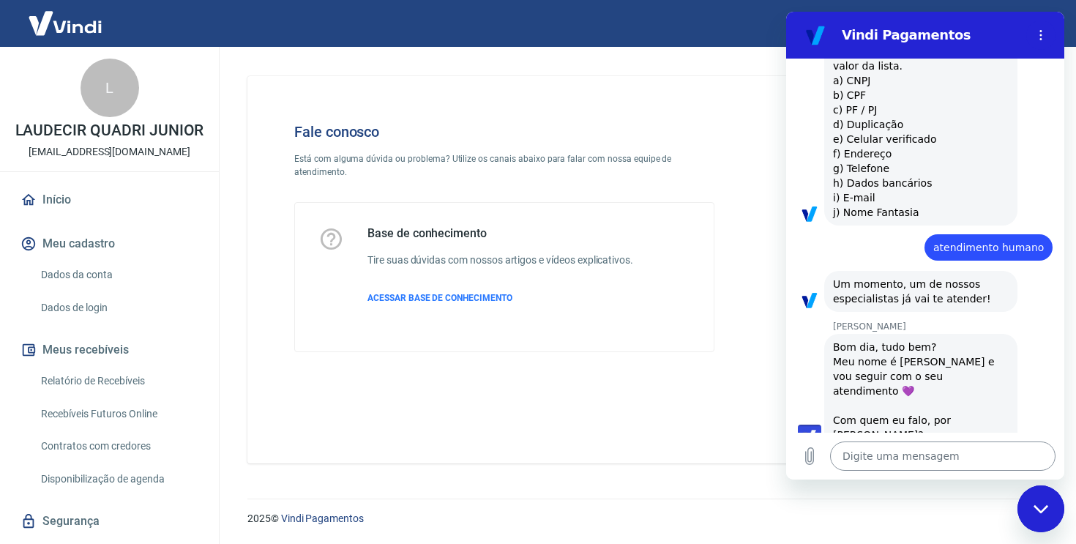
scroll to position [743, 0]
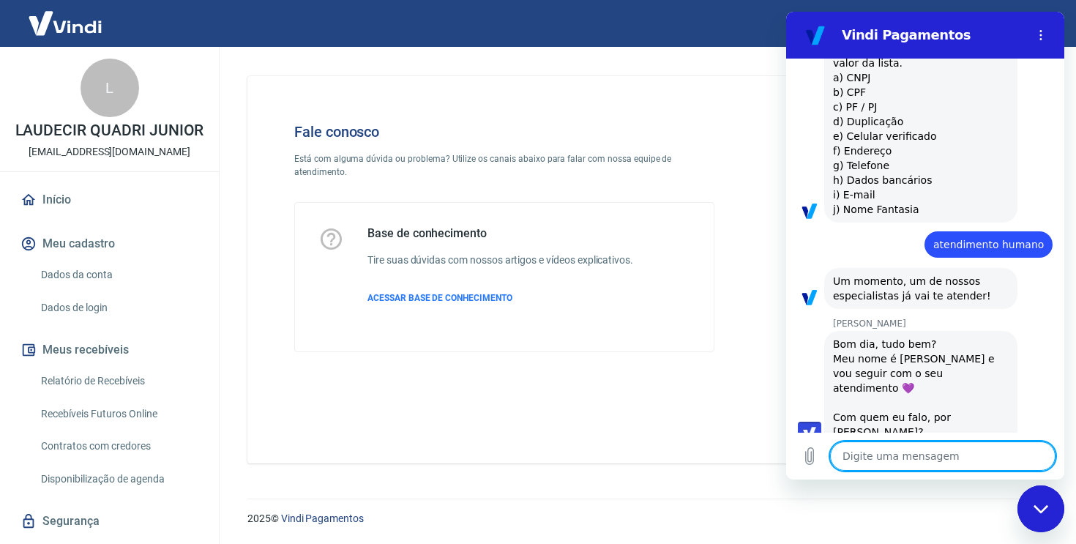
click at [904, 458] on textarea at bounding box center [943, 456] width 226 height 29
type textarea "O"
type textarea "x"
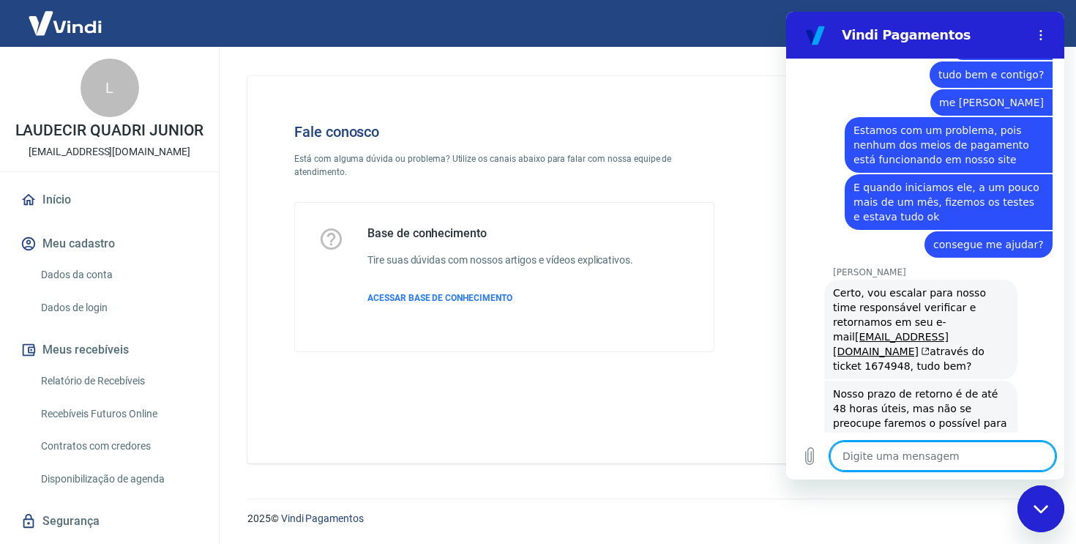
scroll to position [1169, 0]
